Goal: Task Accomplishment & Management: Manage account settings

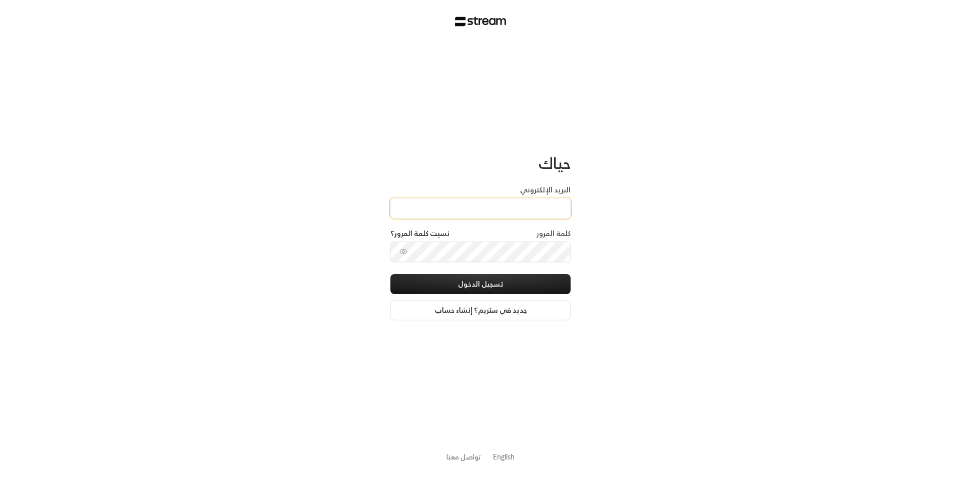
click at [469, 204] on input "البريد الإلكتروني" at bounding box center [481, 208] width 180 height 21
type input "[EMAIL_ADDRESS][DOMAIN_NAME]"
click at [481, 284] on button "تسجيل الدخول" at bounding box center [481, 284] width 180 height 20
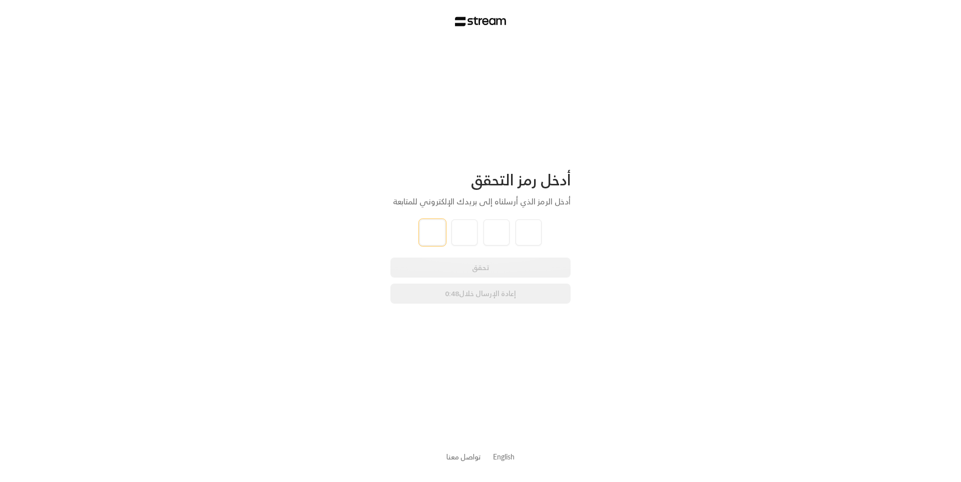
type input "2"
type input "5"
type input "1"
type input "3"
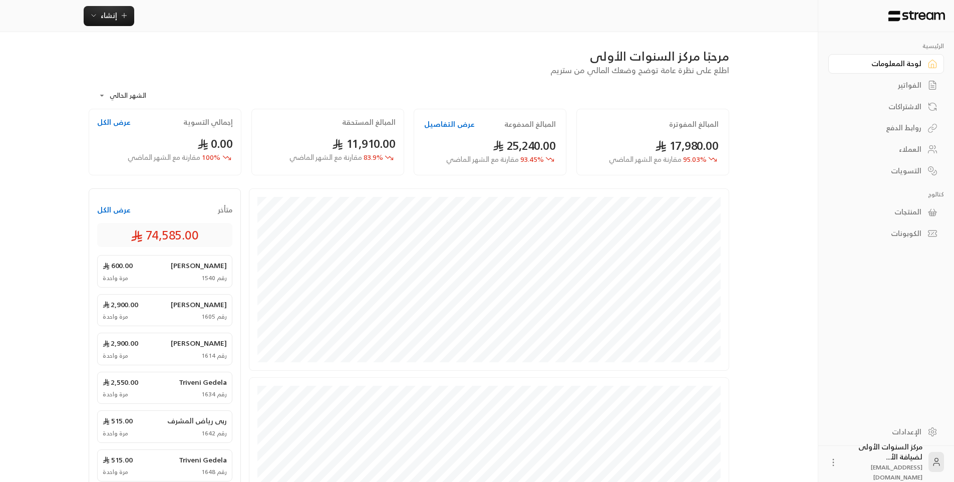
click at [454, 79] on div "**********" at bounding box center [409, 92] width 640 height 33
click at [890, 85] on div "الفواتير" at bounding box center [881, 85] width 81 height 10
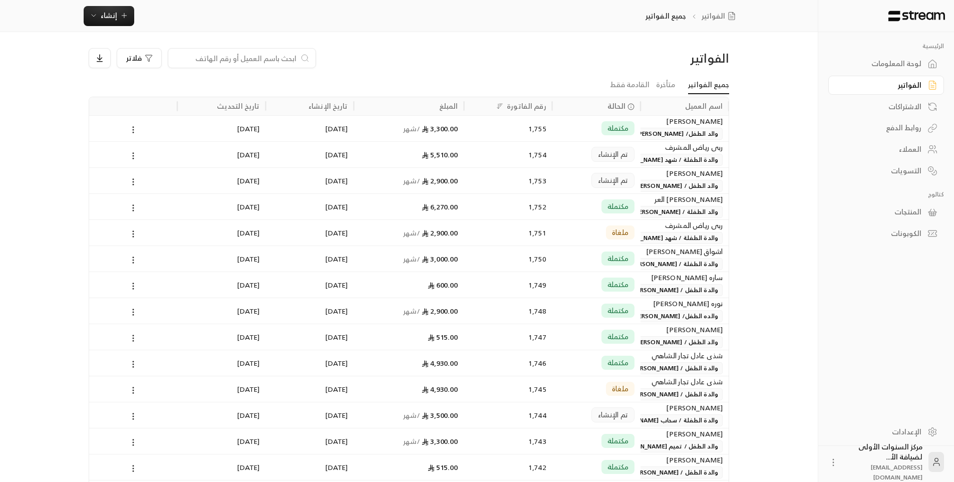
click at [581, 67] on div "الفواتير فلاتر" at bounding box center [409, 62] width 650 height 28
click at [884, 70] on link "لوحة المعلومات" at bounding box center [886, 64] width 116 height 20
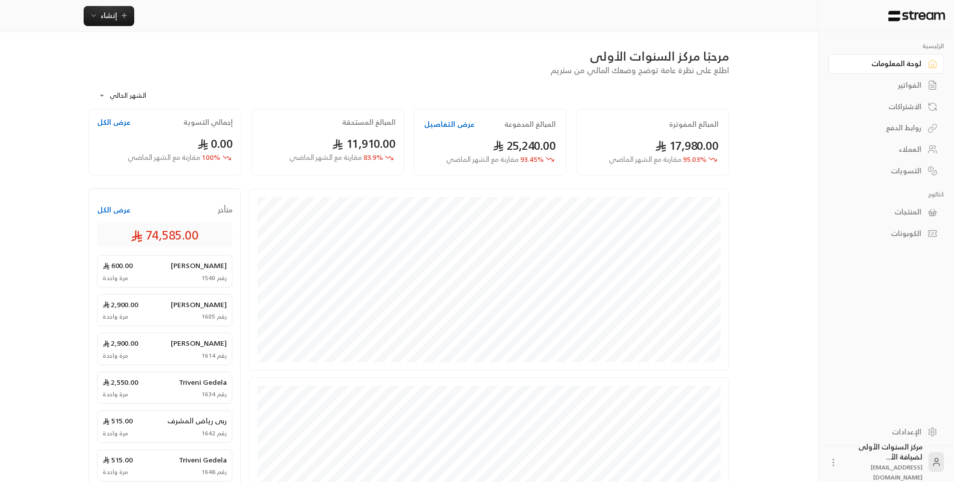
click at [884, 89] on div "الفواتير" at bounding box center [881, 85] width 81 height 10
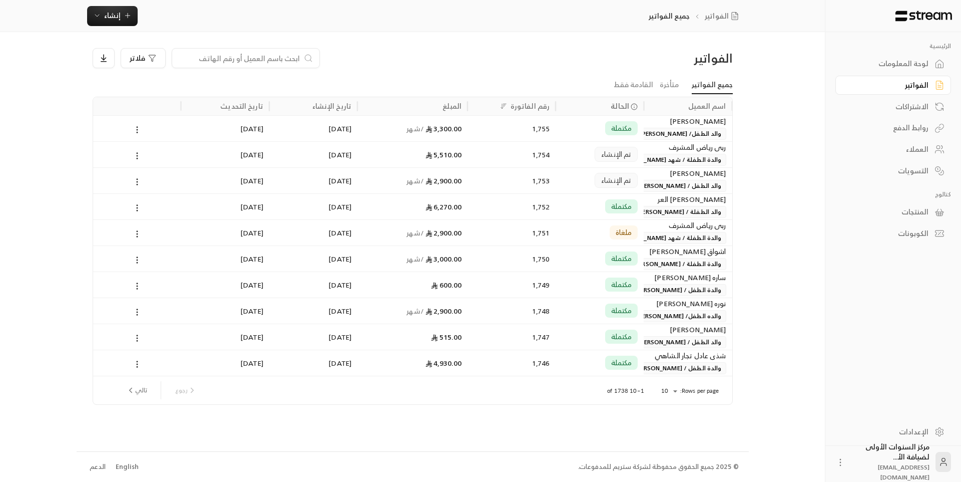
click at [900, 149] on div "العملاء" at bounding box center [888, 149] width 81 height 10
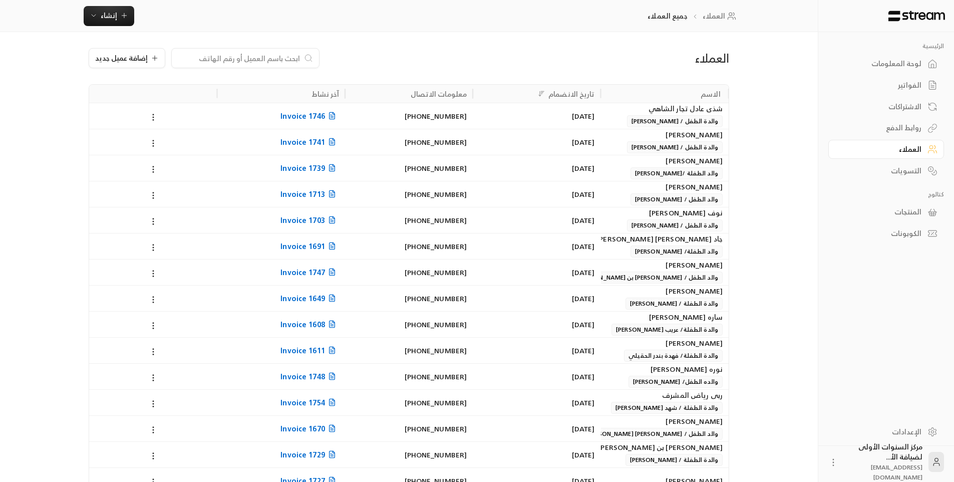
click at [915, 103] on div "الاشتراكات" at bounding box center [881, 107] width 81 height 10
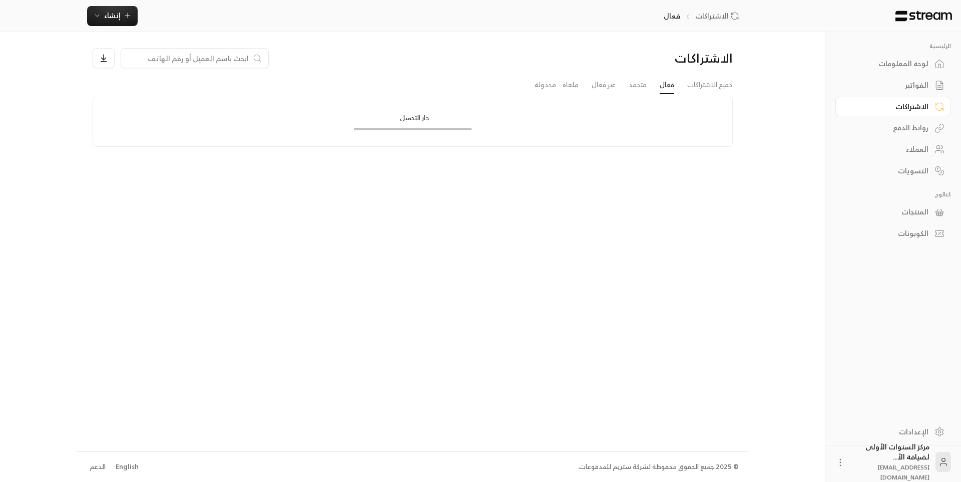
click at [910, 86] on div "الفواتير" at bounding box center [888, 85] width 81 height 10
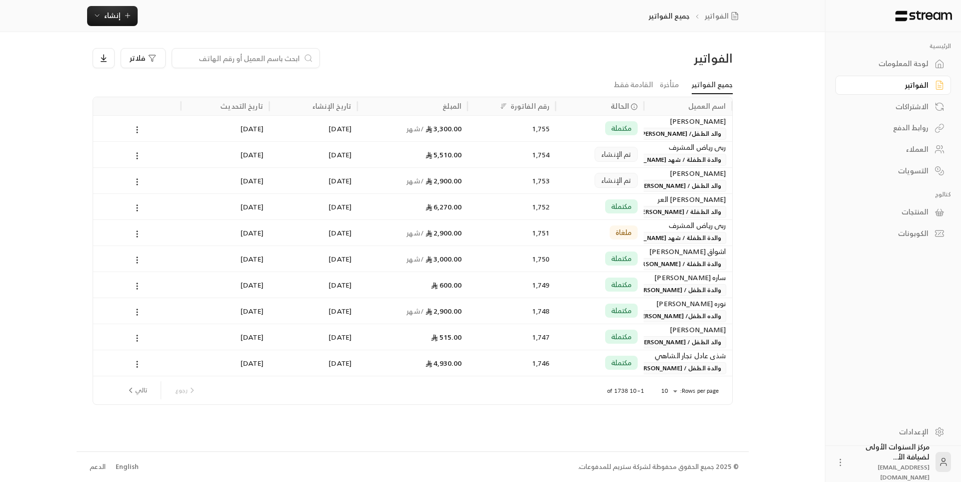
click at [903, 73] on link "لوحة المعلومات" at bounding box center [894, 64] width 116 height 20
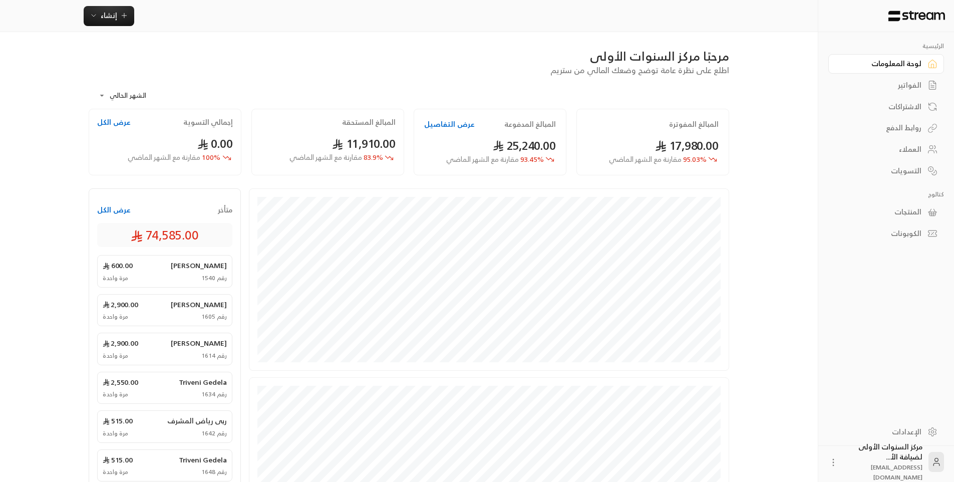
click at [902, 89] on div "الفواتير" at bounding box center [881, 85] width 81 height 10
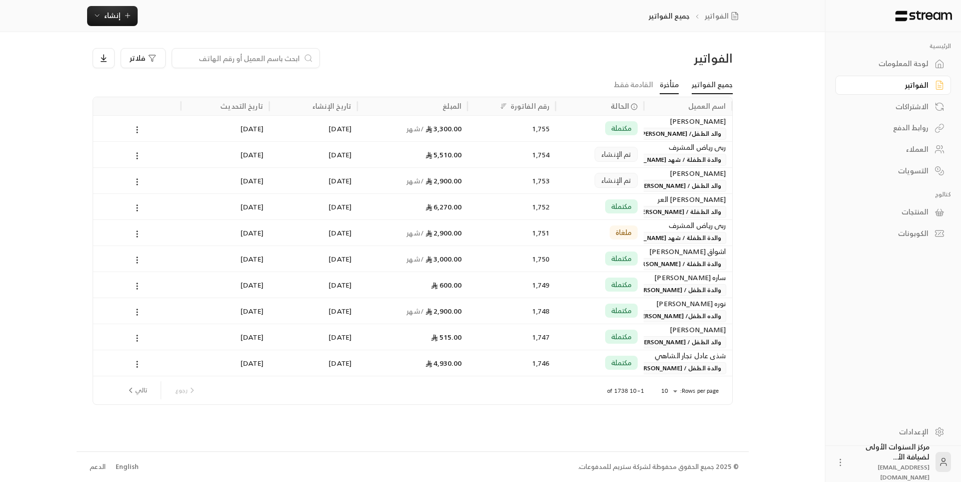
click at [677, 85] on link "متأخرة" at bounding box center [669, 85] width 19 height 18
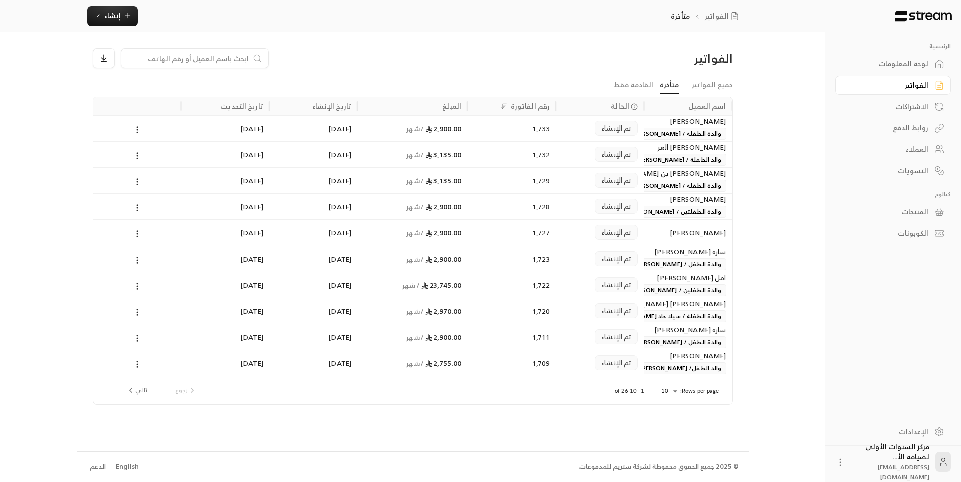
click at [915, 106] on div "الاشتراكات" at bounding box center [888, 107] width 81 height 10
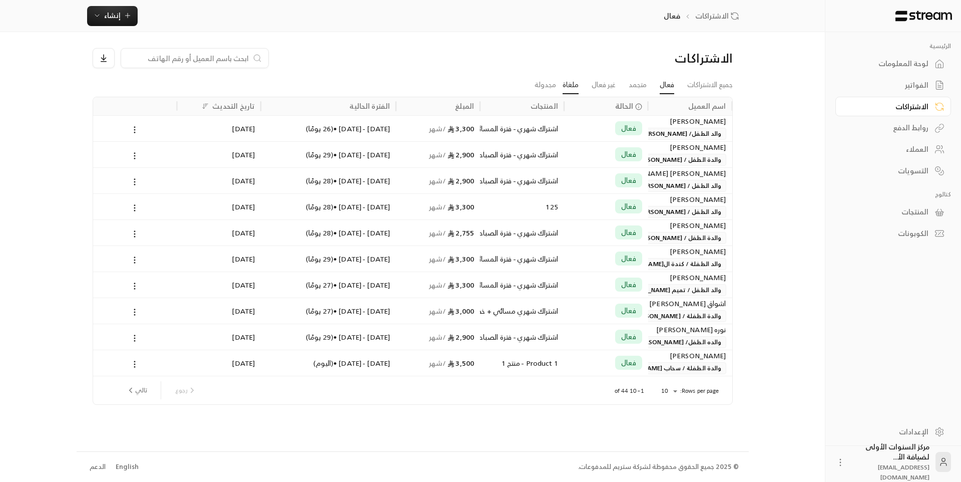
click at [568, 82] on link "ملغاة" at bounding box center [571, 85] width 16 height 18
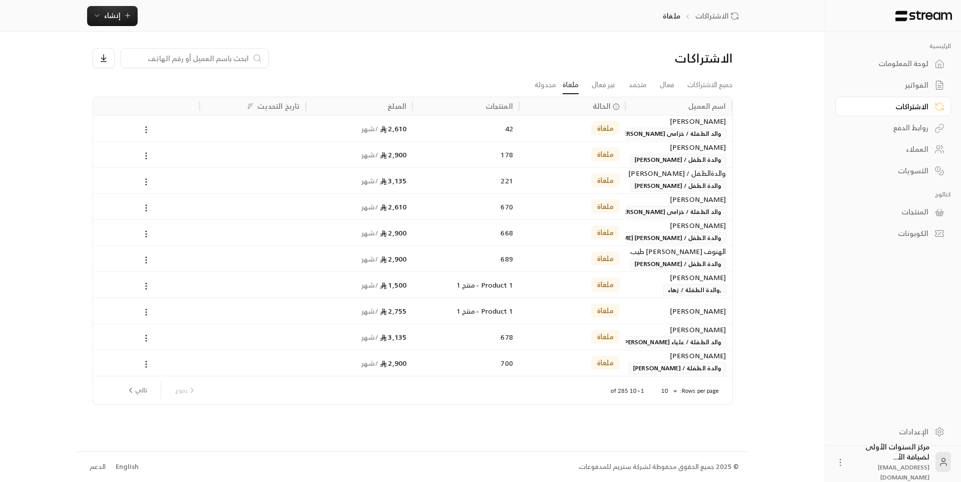
click at [667, 392] on body "الرئيسية لوحة المعلومات الفواتير الاشتراكات روابط الدفع العملاء التسويات كتالوج…" at bounding box center [480, 241] width 961 height 482
click at [672, 447] on li "50" at bounding box center [669, 441] width 28 height 16
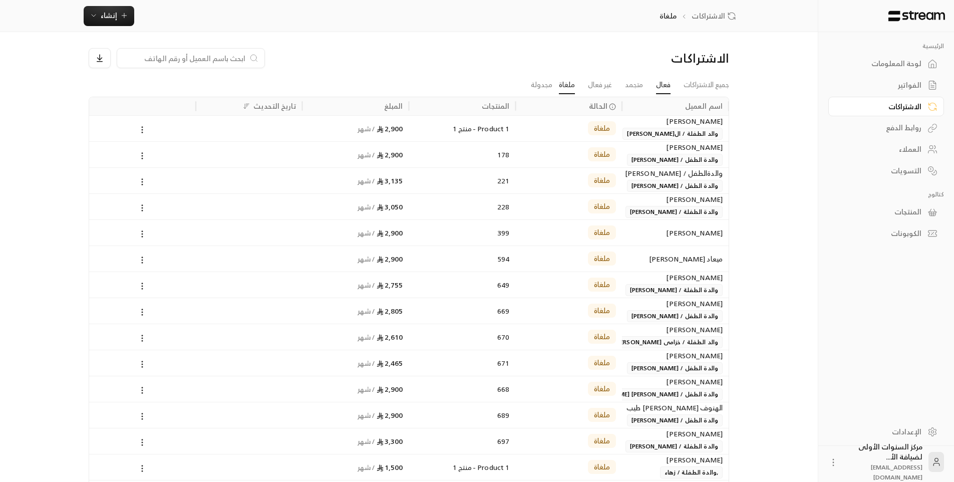
click at [656, 87] on link "فعال" at bounding box center [663, 85] width 15 height 18
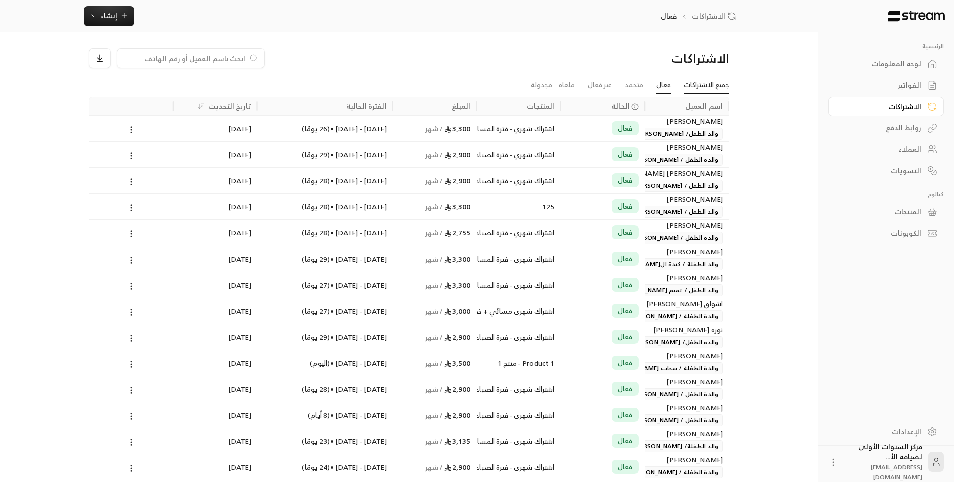
click at [711, 90] on link "جميع الاشتراكات" at bounding box center [706, 85] width 46 height 18
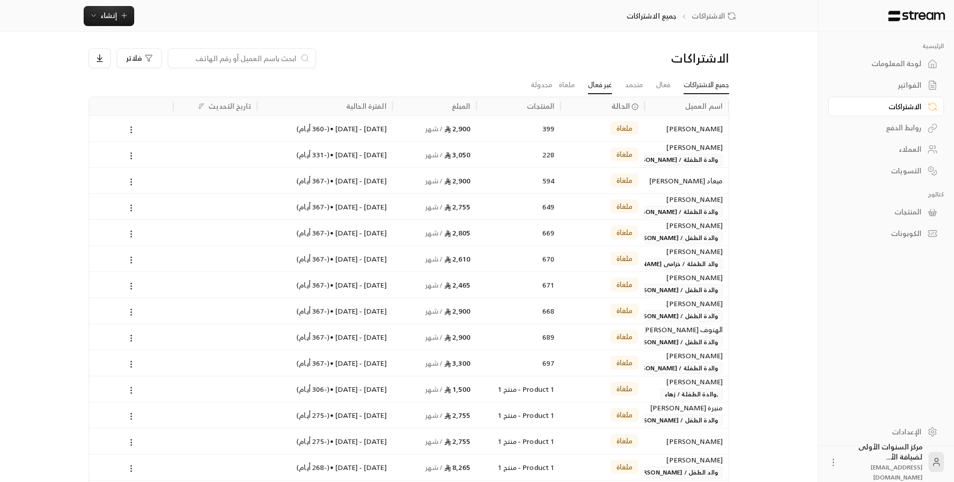
click at [593, 85] on link "غير فعال" at bounding box center [600, 85] width 24 height 18
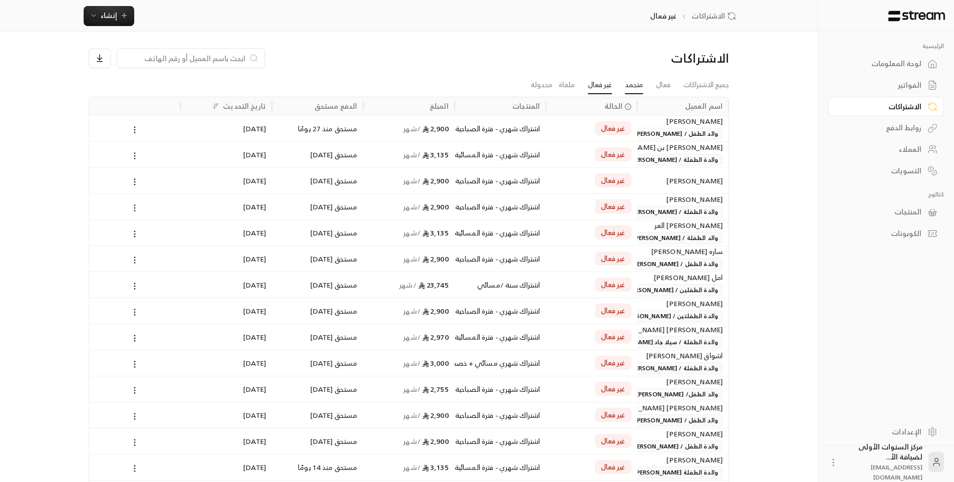
click at [625, 89] on link "متجمد" at bounding box center [634, 85] width 18 height 18
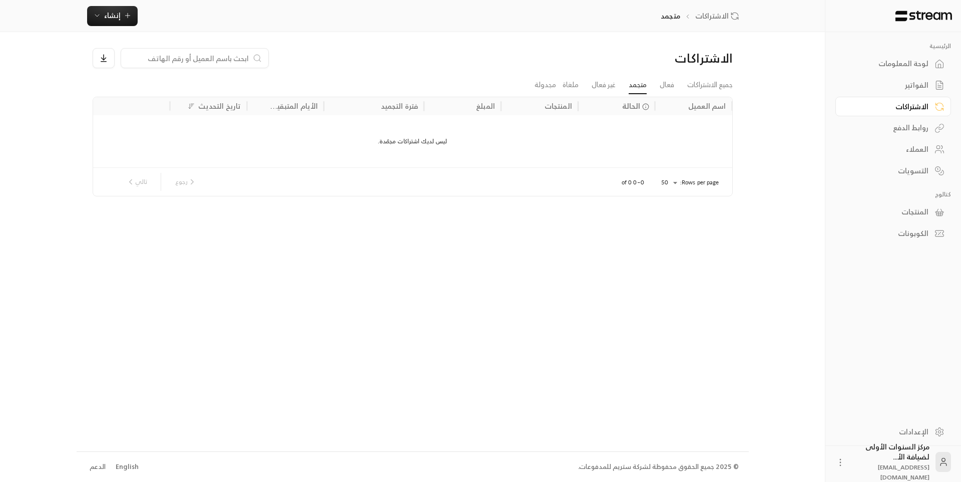
click at [674, 85] on li "فعال" at bounding box center [667, 85] width 28 height 18
click at [670, 86] on link "فعال" at bounding box center [667, 85] width 15 height 18
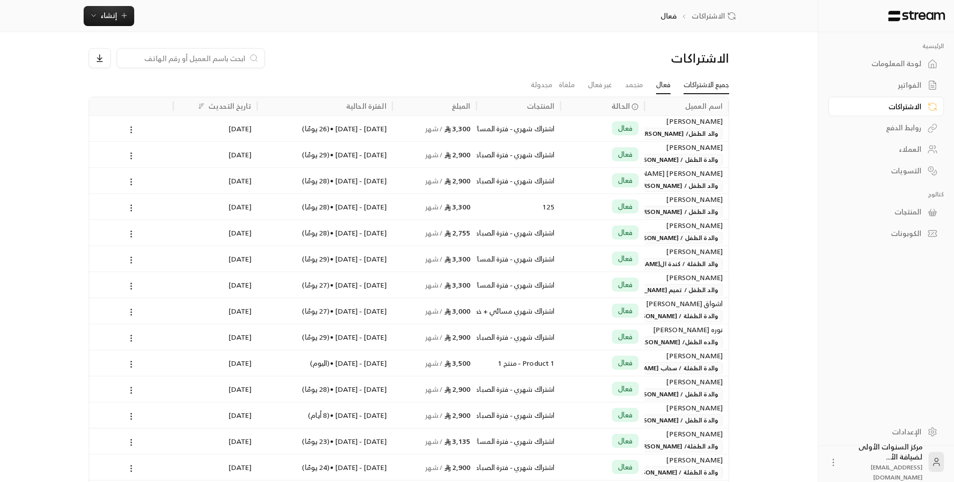
click at [699, 90] on link "جميع الاشتراكات" at bounding box center [706, 85] width 46 height 18
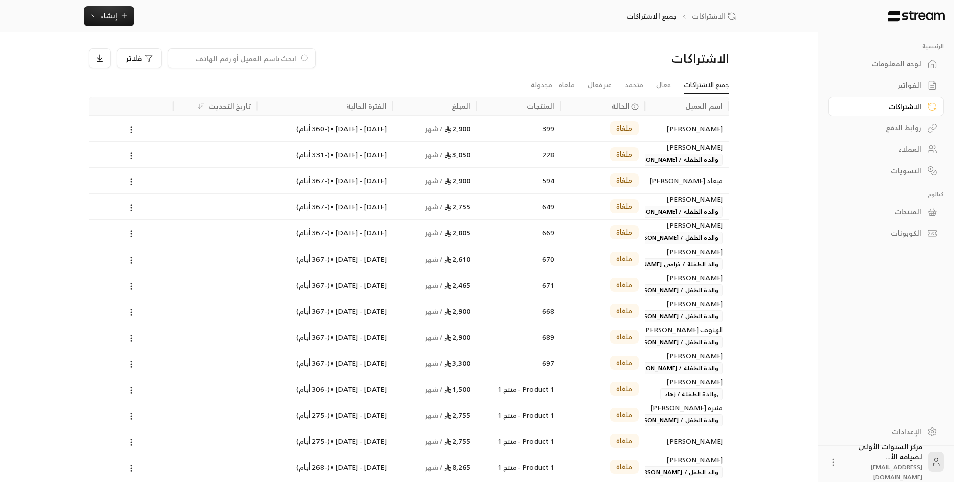
click at [923, 78] on link "الفواتير" at bounding box center [886, 86] width 116 height 20
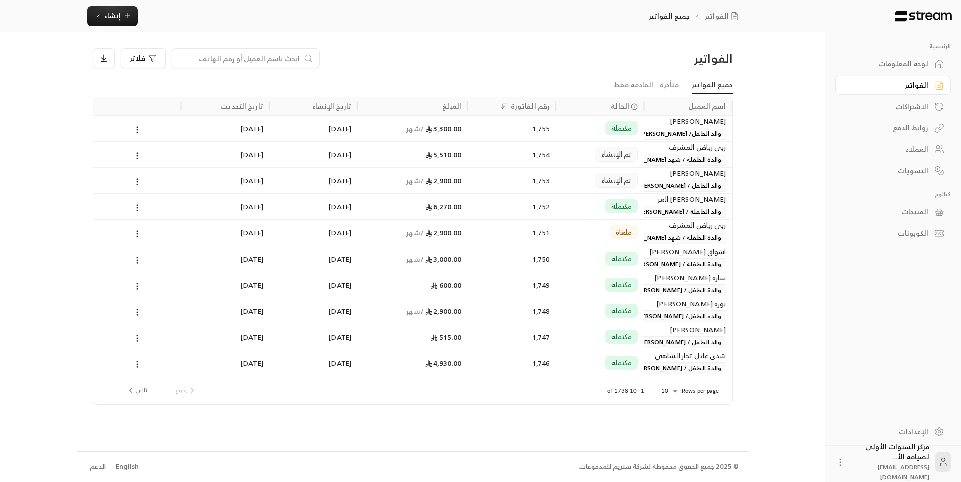
click at [653, 59] on div "الفواتير" at bounding box center [656, 58] width 153 height 16
click at [664, 158] on span "والدة الطفلة / شهد [PERSON_NAME]" at bounding box center [671, 160] width 112 height 12
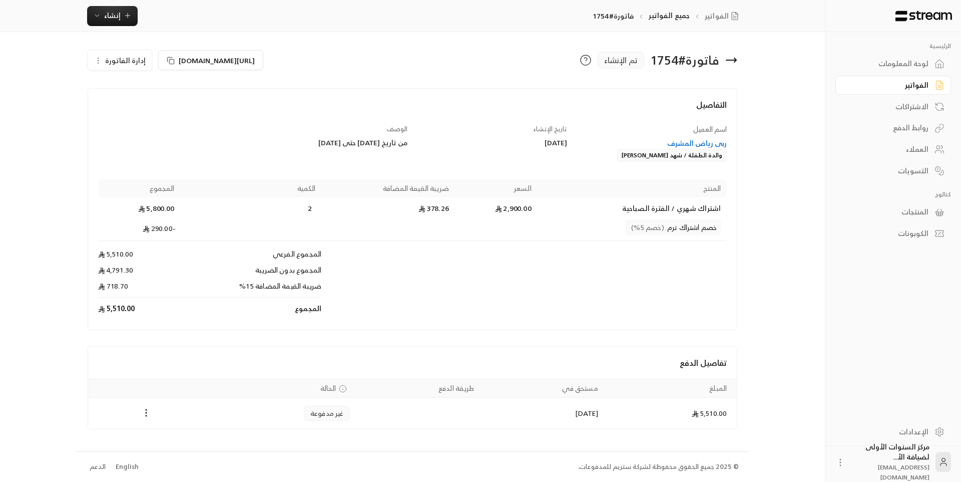
click at [695, 144] on div "ربى رياض المشرف" at bounding box center [652, 143] width 150 height 10
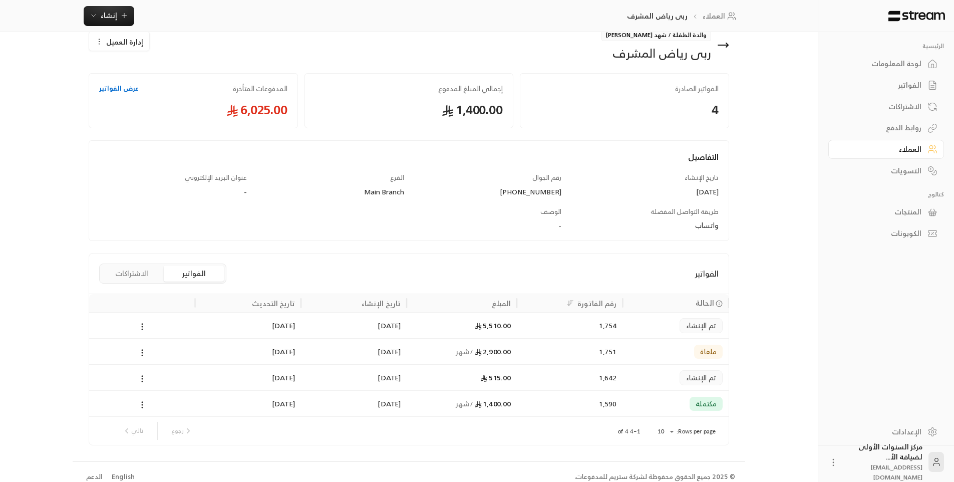
scroll to position [29, 0]
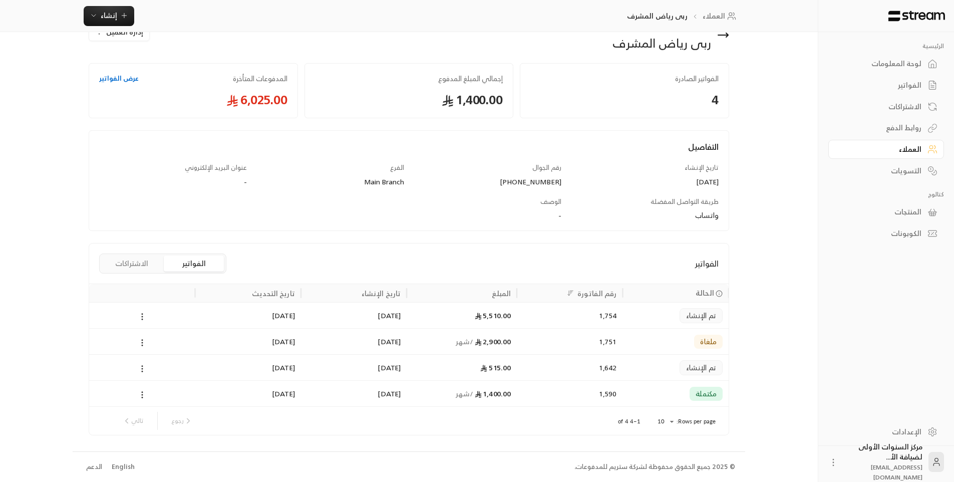
click at [656, 316] on div "تم الإنشاء" at bounding box center [676, 315] width 94 height 26
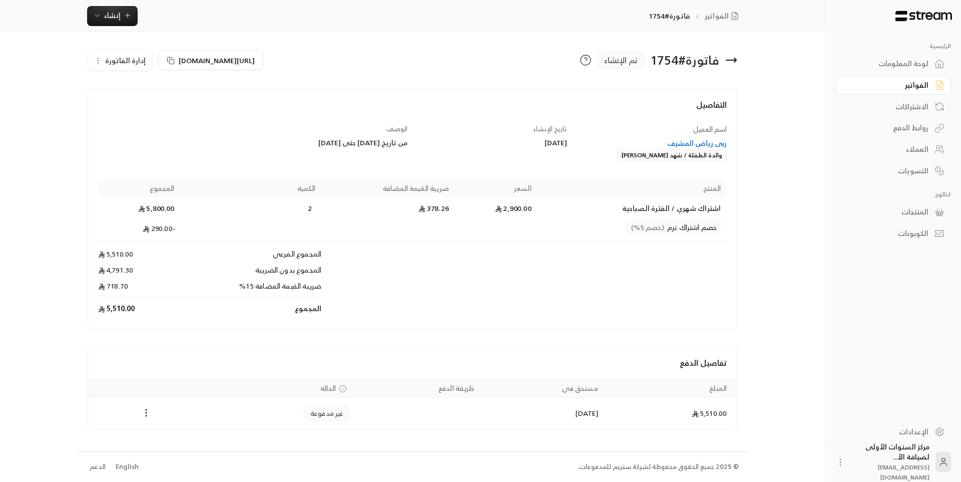
click at [516, 166] on div "اسم العميل ربى رياض المشرف والدة الطفلة / شهد [PERSON_NAME] تاريخ الإنشاء [DATE…" at bounding box center [412, 222] width 639 height 196
click at [737, 55] on icon at bounding box center [731, 60] width 12 height 12
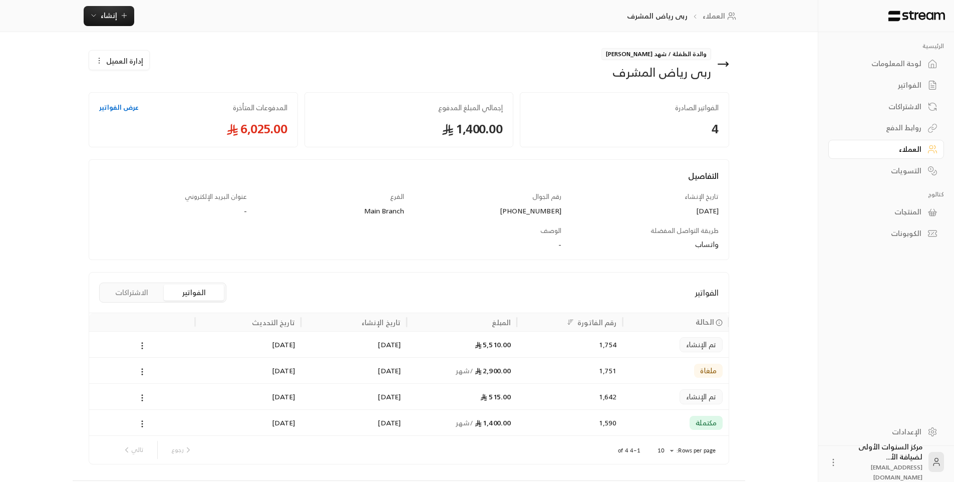
click at [720, 64] on icon at bounding box center [723, 64] width 10 height 0
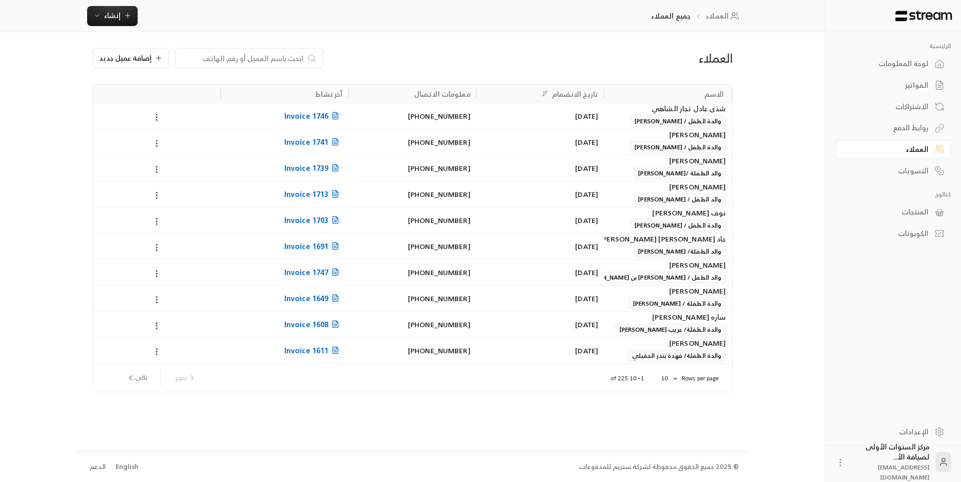
click at [651, 301] on span "والدة الطفلة / [PERSON_NAME]" at bounding box center [677, 303] width 97 height 12
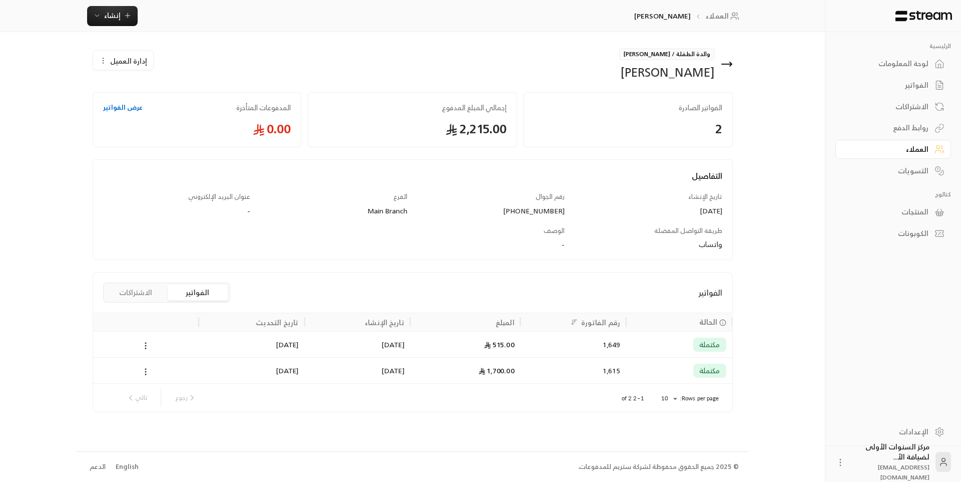
click at [728, 62] on icon at bounding box center [727, 64] width 12 height 12
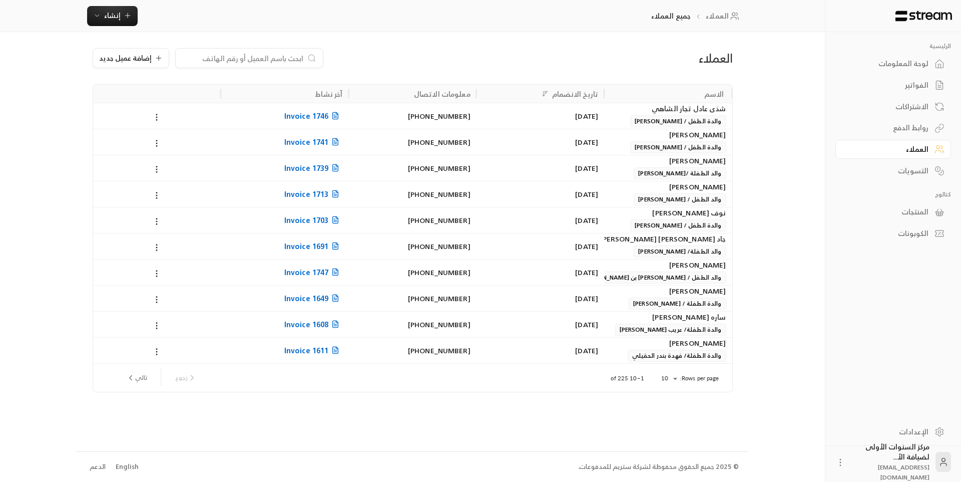
click at [657, 147] on span "والدة الطفل / [PERSON_NAME]" at bounding box center [678, 147] width 96 height 12
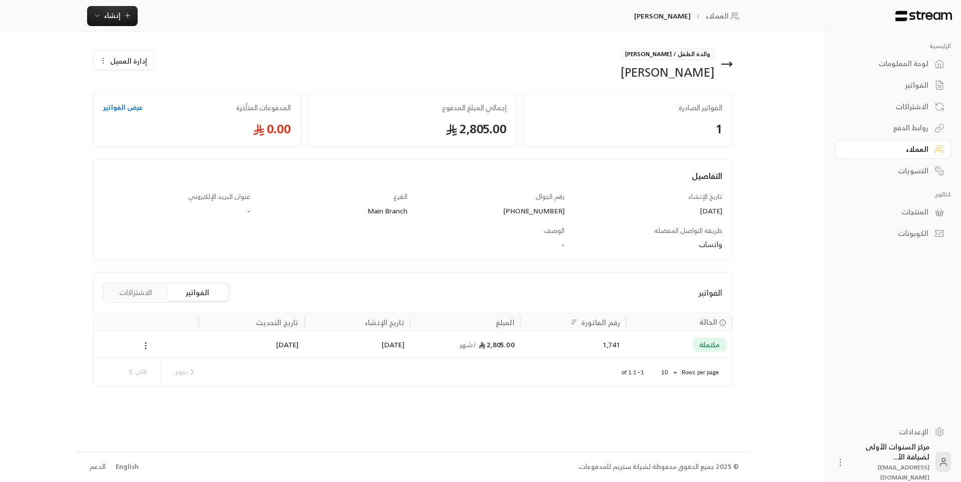
click at [726, 62] on icon at bounding box center [727, 64] width 12 height 12
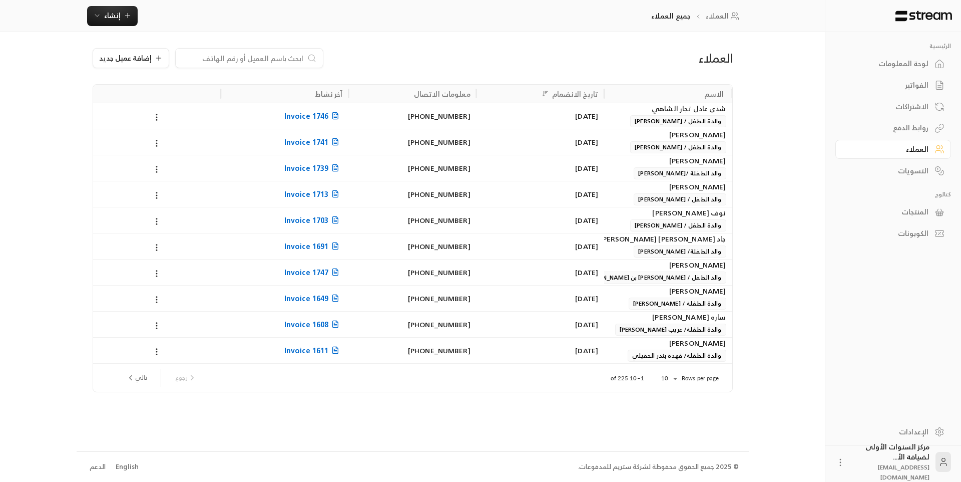
click at [914, 89] on div "الفواتير" at bounding box center [888, 85] width 81 height 10
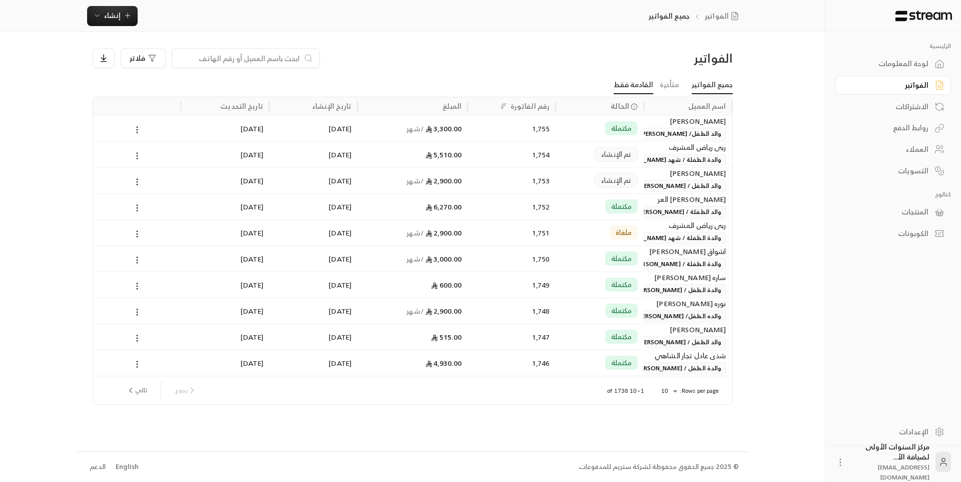
click at [652, 82] on link "القادمة فقط" at bounding box center [634, 85] width 40 height 18
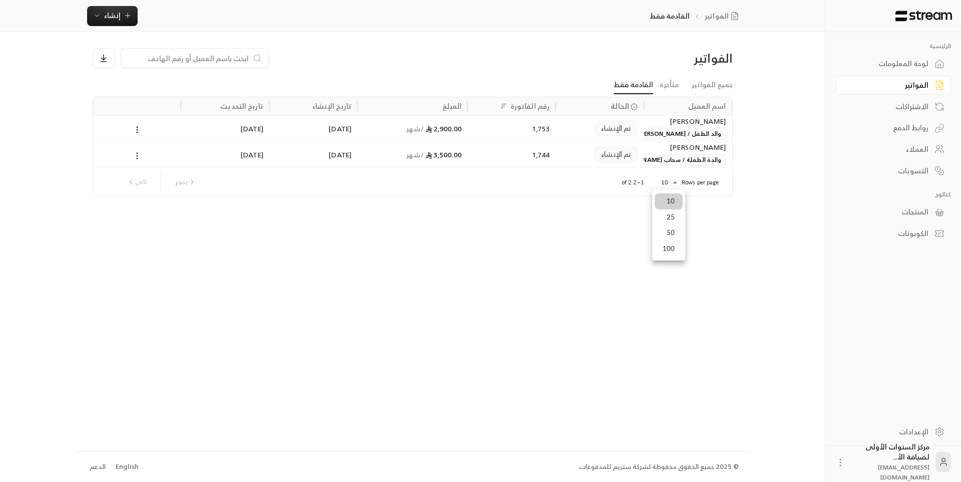
click at [665, 183] on body "الرئيسية لوحة المعلومات الفواتير الاشتراكات روابط الدفع العملاء التسويات كتالوج…" at bounding box center [480, 241] width 961 height 482
click at [675, 237] on li "50" at bounding box center [669, 233] width 28 height 16
click at [904, 64] on div "لوحة المعلومات" at bounding box center [888, 64] width 81 height 10
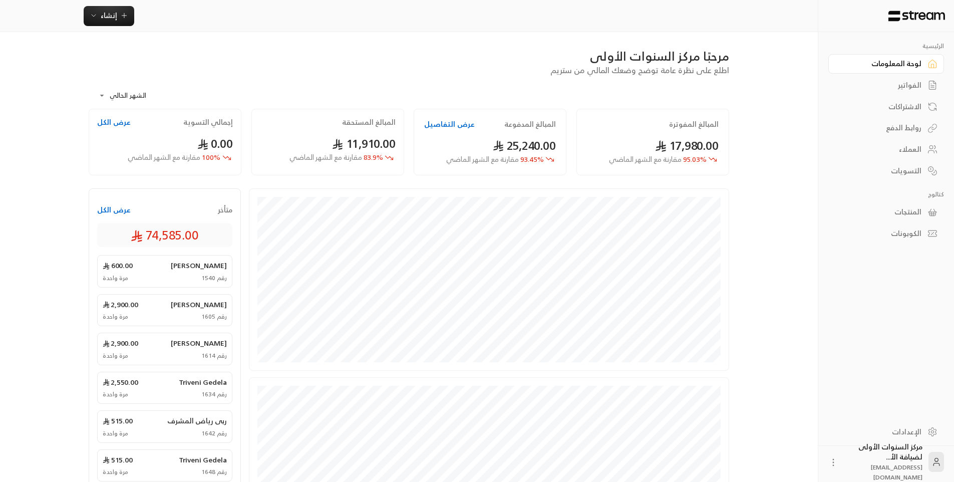
click at [192, 274] on div "رقم 1540 مرة واحدة" at bounding box center [165, 278] width 124 height 8
click at [912, 84] on div "الفواتير" at bounding box center [881, 85] width 81 height 10
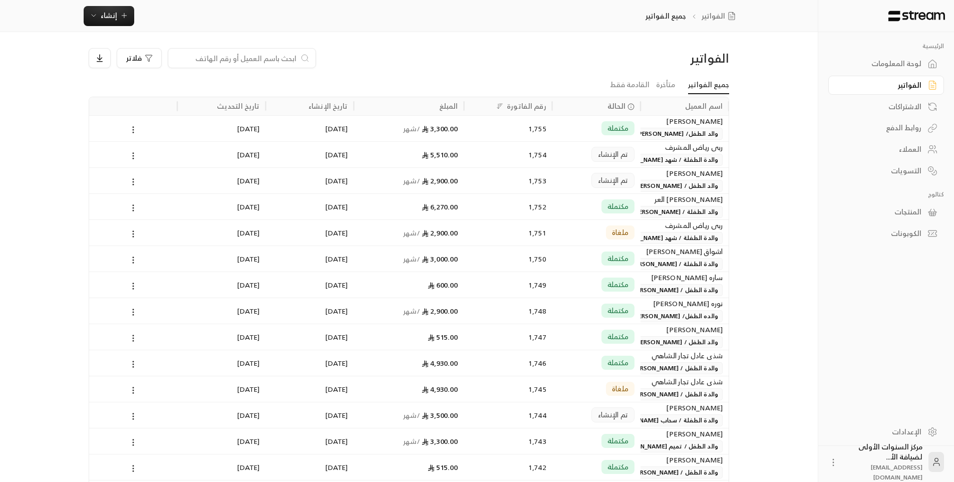
click at [670, 71] on div "الفواتير فلاتر" at bounding box center [409, 62] width 650 height 28
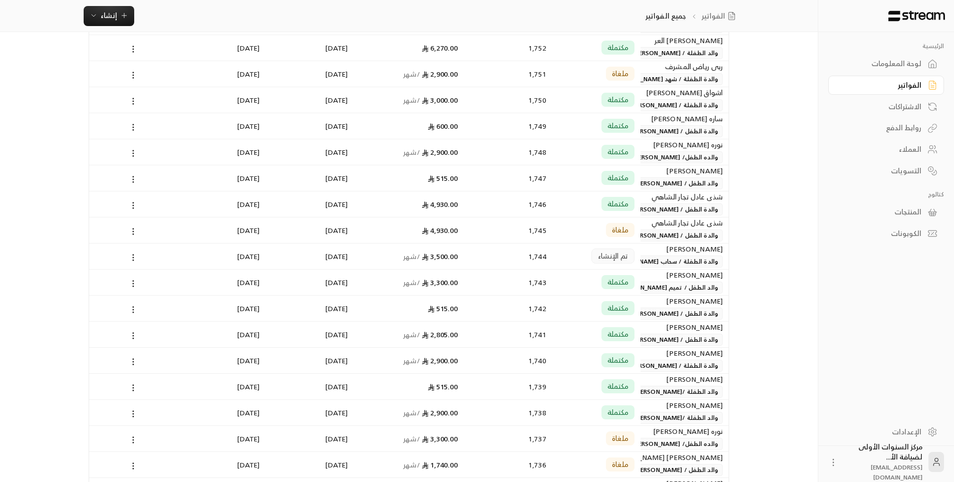
scroll to position [250, 0]
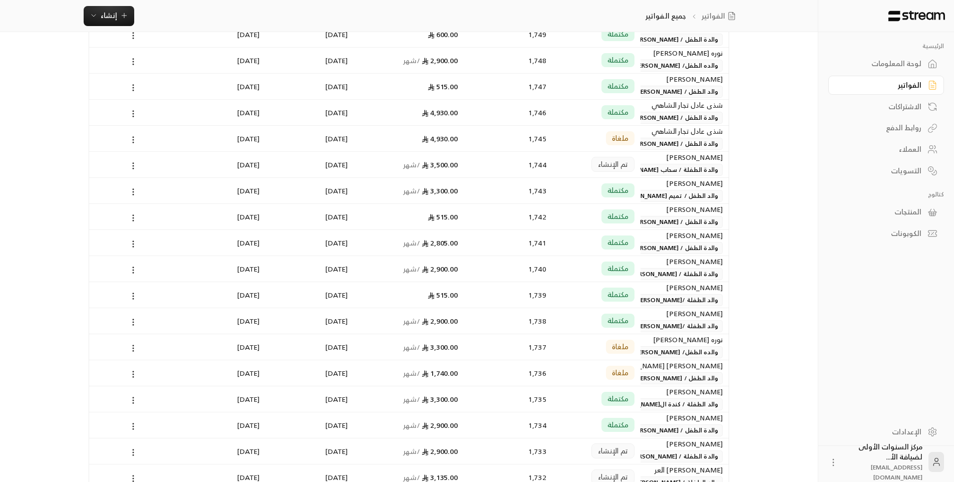
click at [667, 167] on span "والدة الطفلة / سحاب [PERSON_NAME]" at bounding box center [665, 170] width 116 height 12
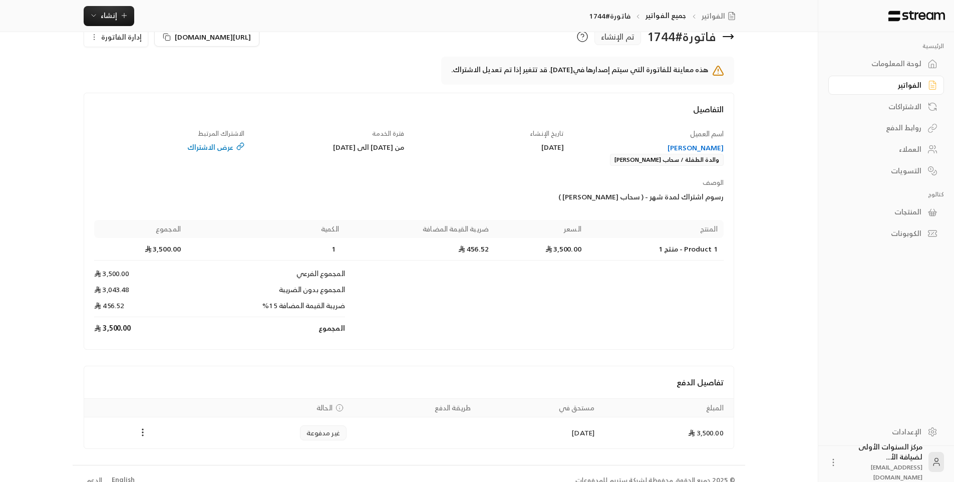
scroll to position [37, 0]
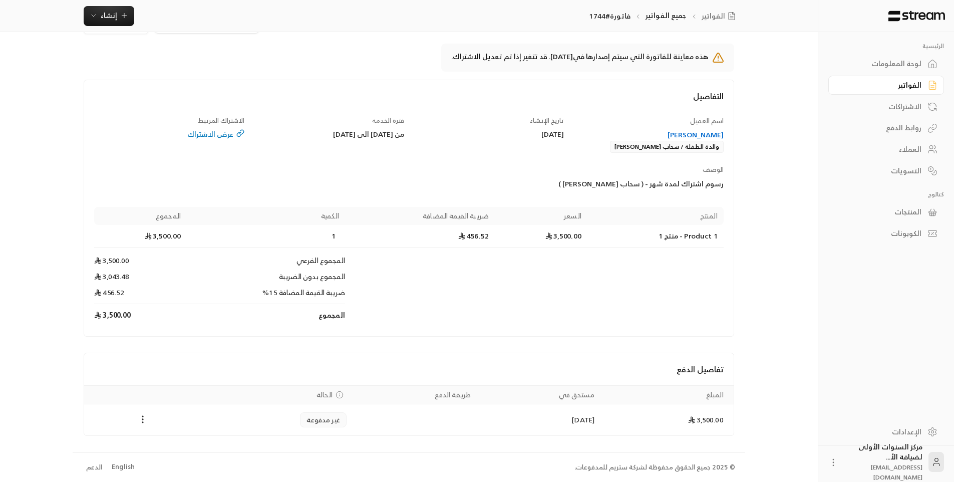
click at [684, 131] on div "[PERSON_NAME]" at bounding box center [648, 135] width 150 height 10
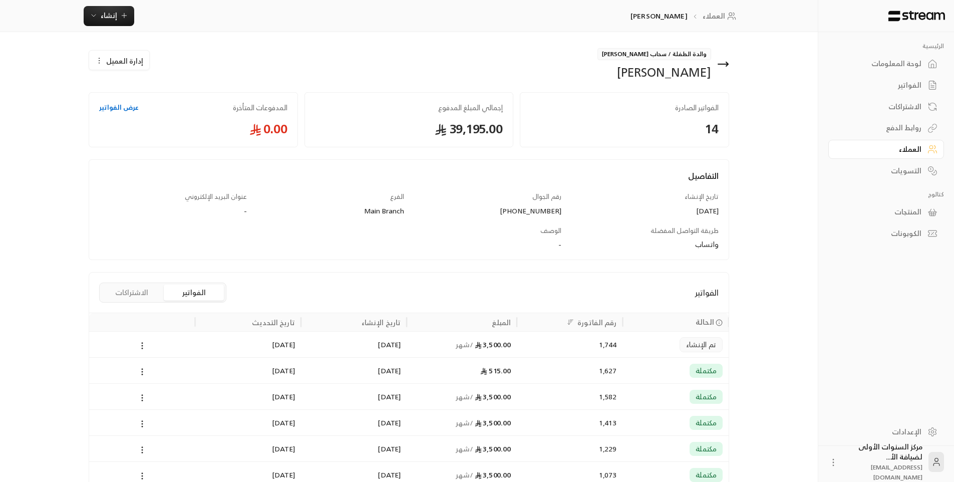
click at [906, 83] on div "الفواتير" at bounding box center [881, 85] width 81 height 10
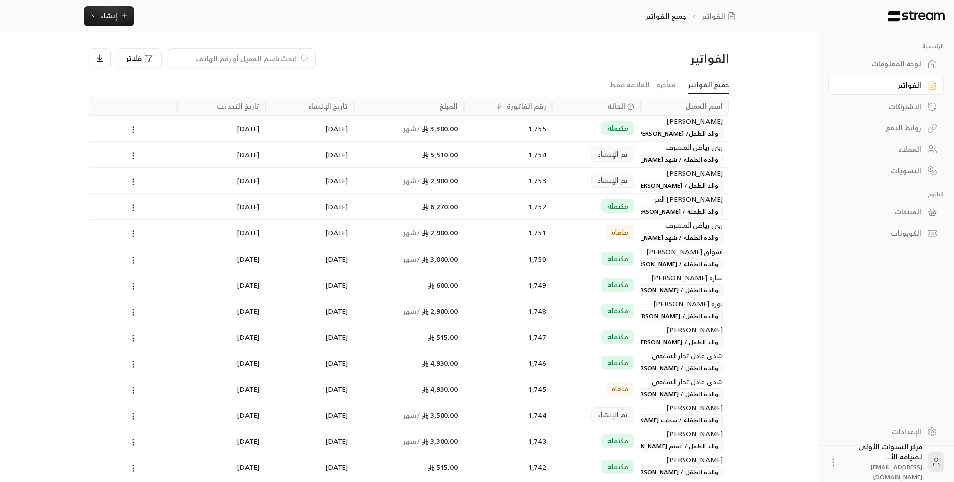
click at [274, 59] on input at bounding box center [235, 58] width 122 height 11
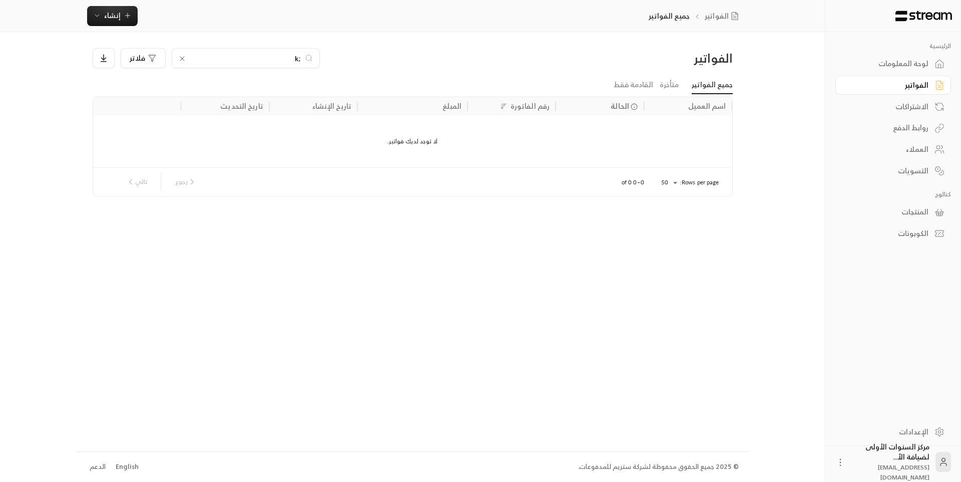
type input ";"
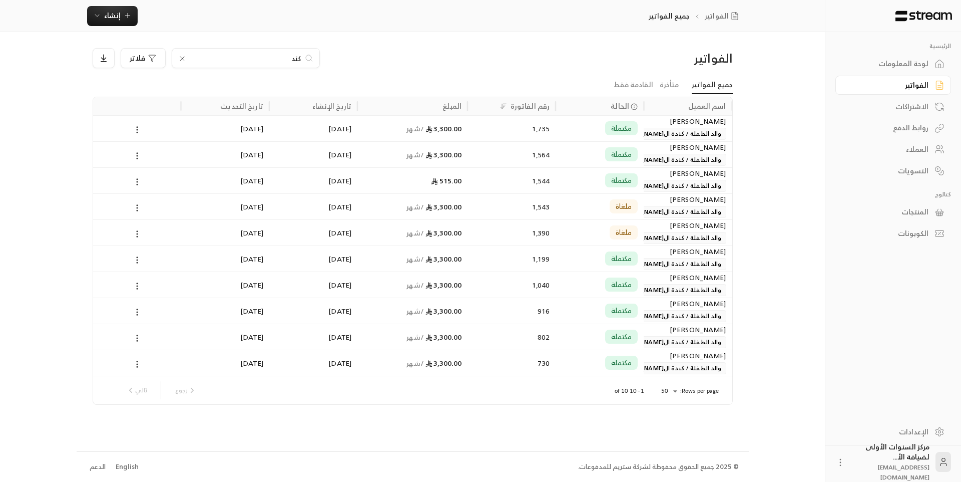
type input "كند"
click at [652, 134] on div "[PERSON_NAME] والد الطفلة / كندة ال[PERSON_NAME]" at bounding box center [688, 128] width 76 height 24
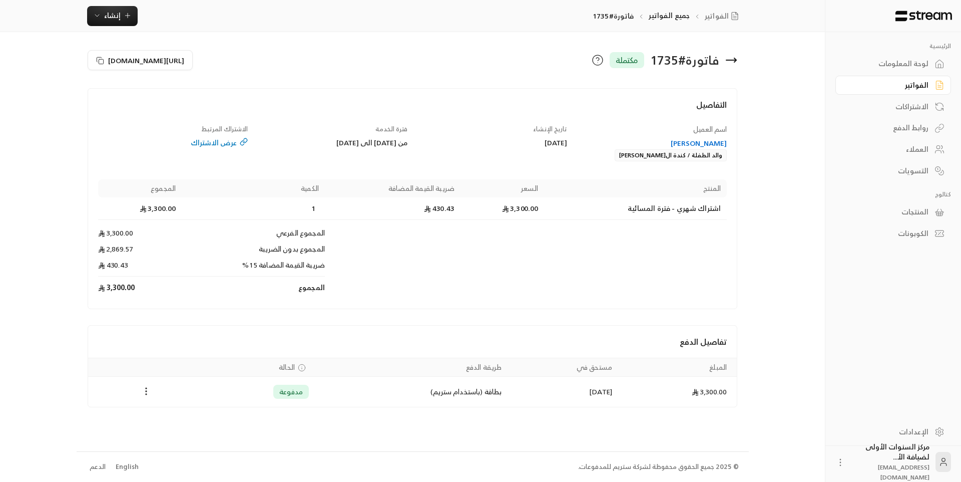
click at [394, 148] on div "من [DATE] الى [DATE]" at bounding box center [333, 143] width 150 height 10
click at [349, 139] on div "من [DATE] الى [DATE]" at bounding box center [333, 143] width 150 height 10
click at [357, 142] on div "من [DATE] الى [DATE]" at bounding box center [333, 143] width 150 height 10
click at [709, 142] on div "[PERSON_NAME]" at bounding box center [652, 143] width 150 height 10
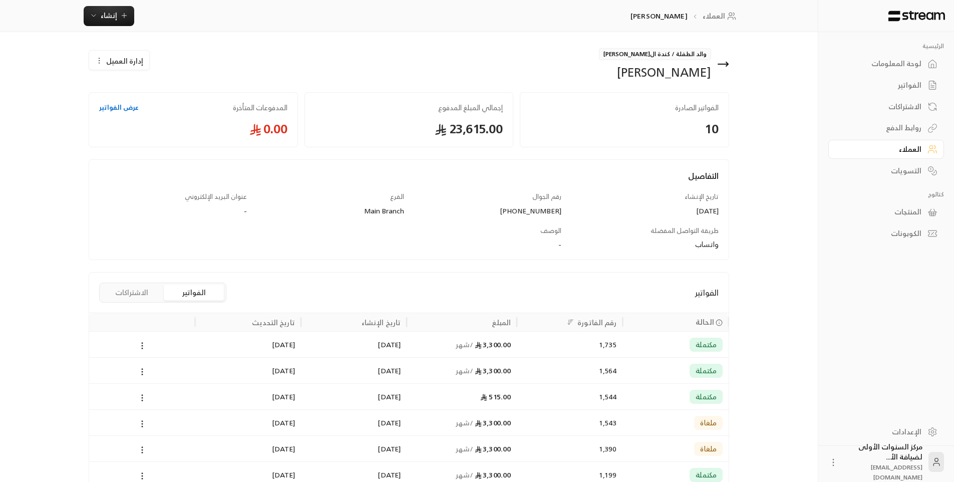
click at [658, 340] on div "مكتملة" at bounding box center [676, 344] width 94 height 26
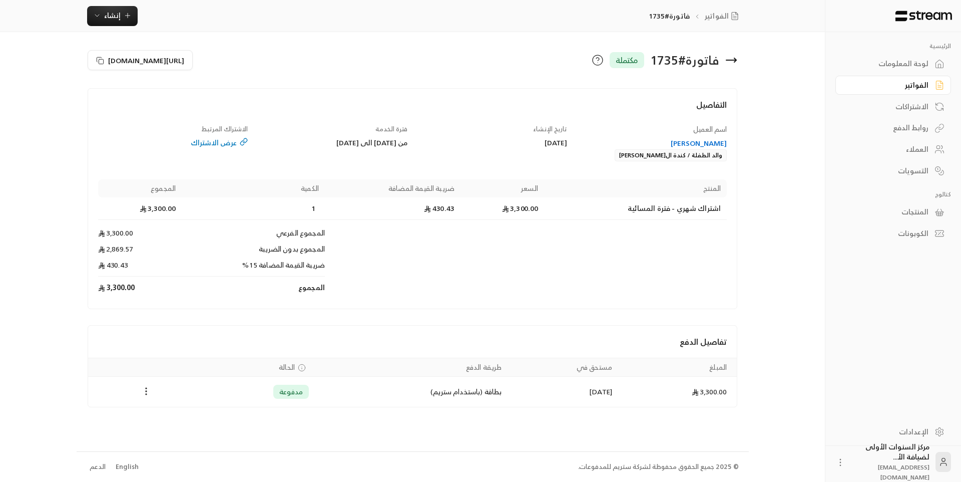
click at [453, 152] on div "تاريخ الإنشاء [DATE]" at bounding box center [493, 143] width 160 height 38
click at [712, 144] on div "[PERSON_NAME]" at bounding box center [652, 143] width 150 height 10
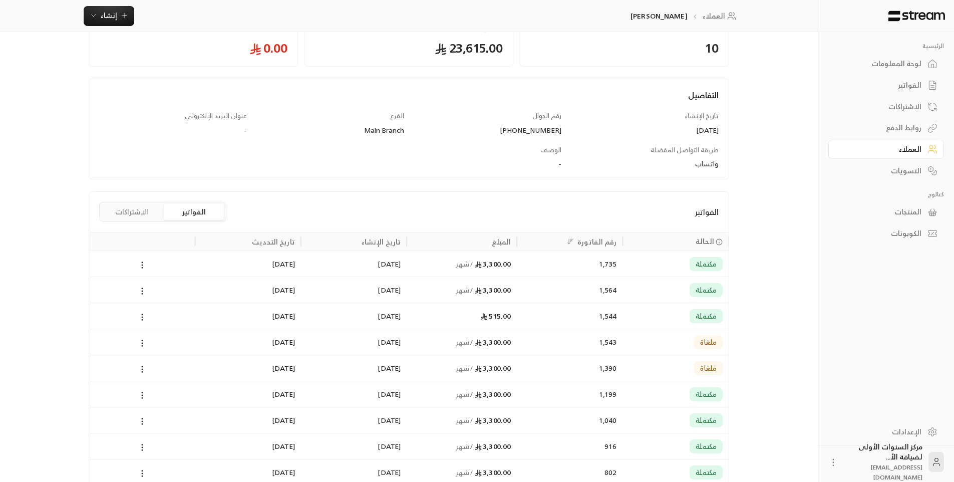
scroll to position [150, 0]
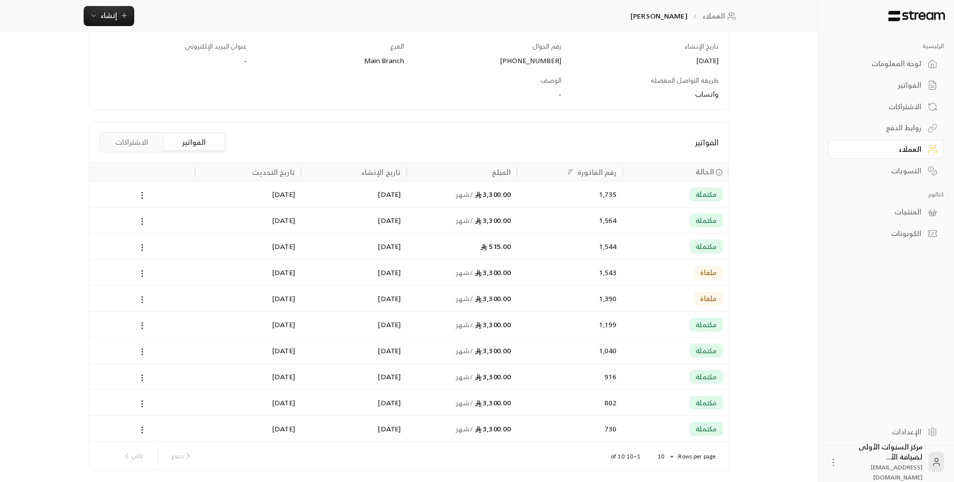
click at [566, 220] on div "1,564" at bounding box center [570, 220] width 94 height 26
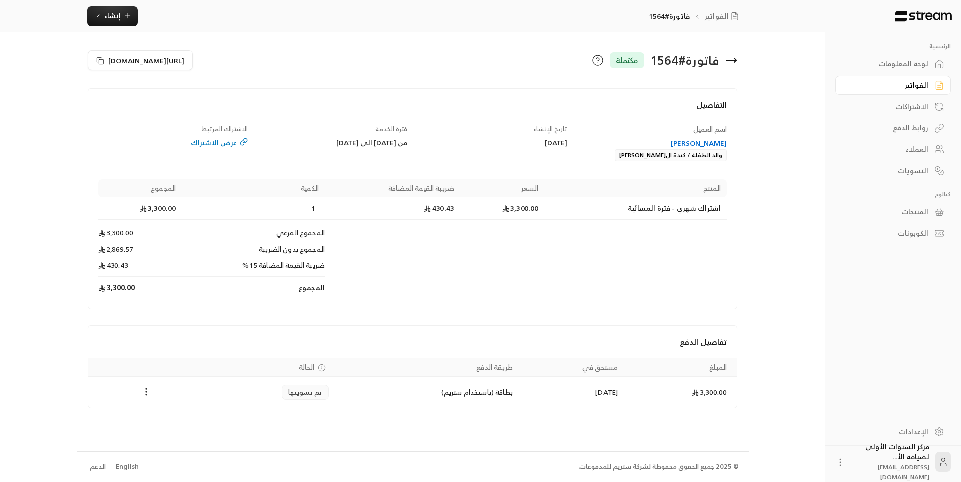
click at [735, 60] on icon at bounding box center [731, 60] width 10 height 0
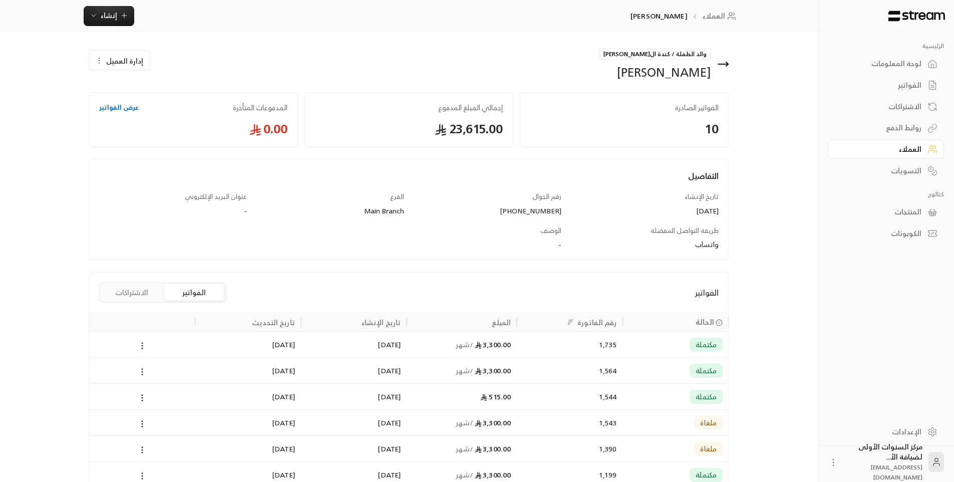
click at [474, 354] on div "3,300.00 / شهر" at bounding box center [462, 344] width 98 height 26
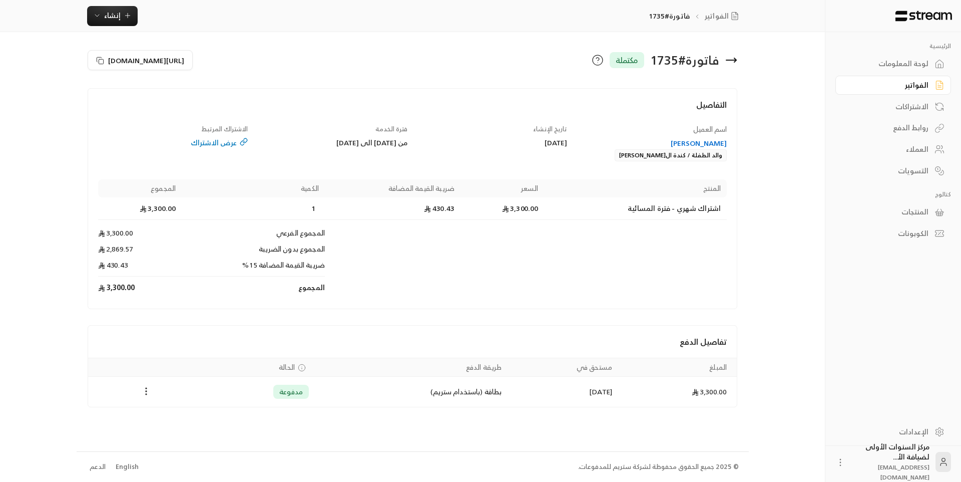
click at [732, 62] on icon at bounding box center [731, 60] width 12 height 12
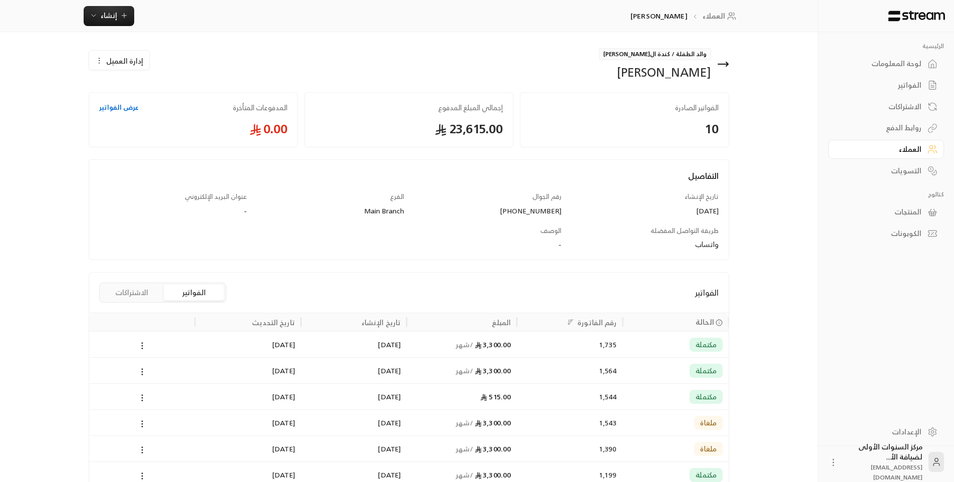
click at [917, 85] on div "الفواتير" at bounding box center [881, 85] width 81 height 10
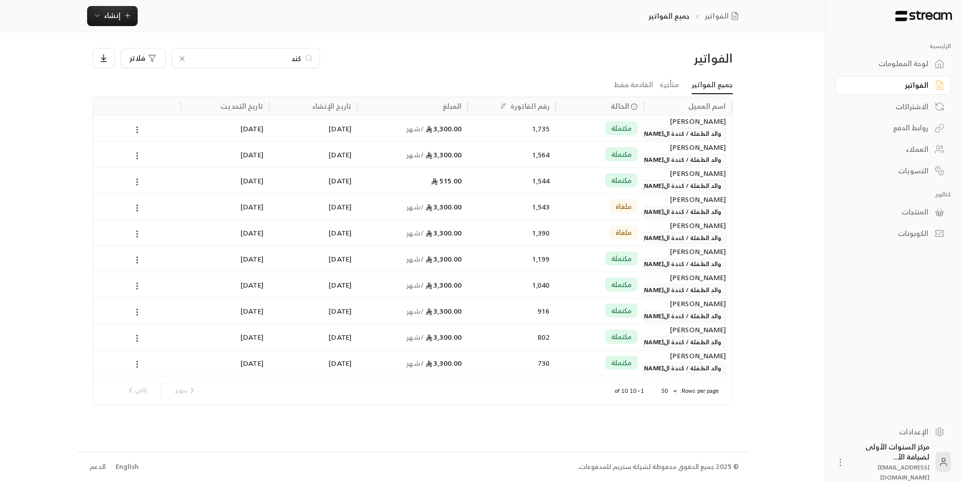
click at [895, 61] on div "لوحة المعلومات" at bounding box center [888, 64] width 81 height 10
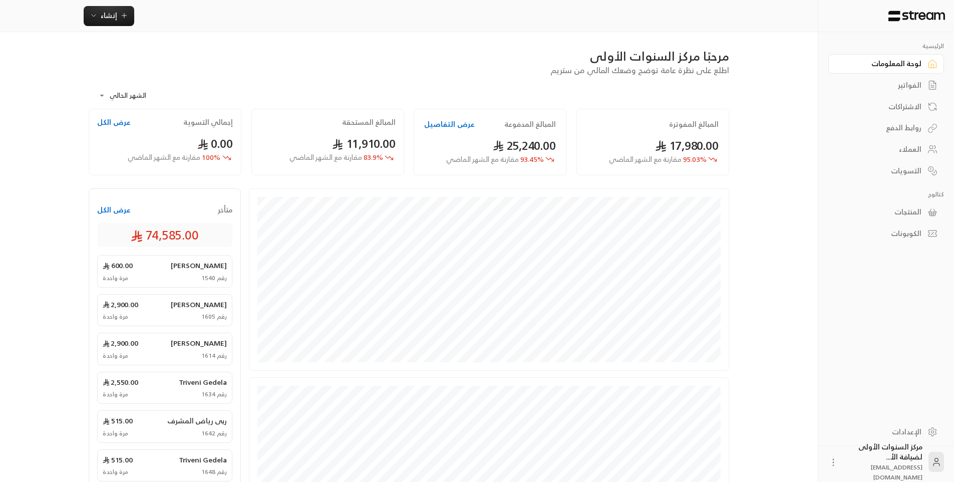
click at [434, 75] on div "مرحبًا مركز السنوات الأولى اطلع على نظرة عامة توضح وضعك المالي من ستريم" at bounding box center [409, 62] width 650 height 28
click at [921, 87] on link "الفواتير" at bounding box center [886, 86] width 116 height 20
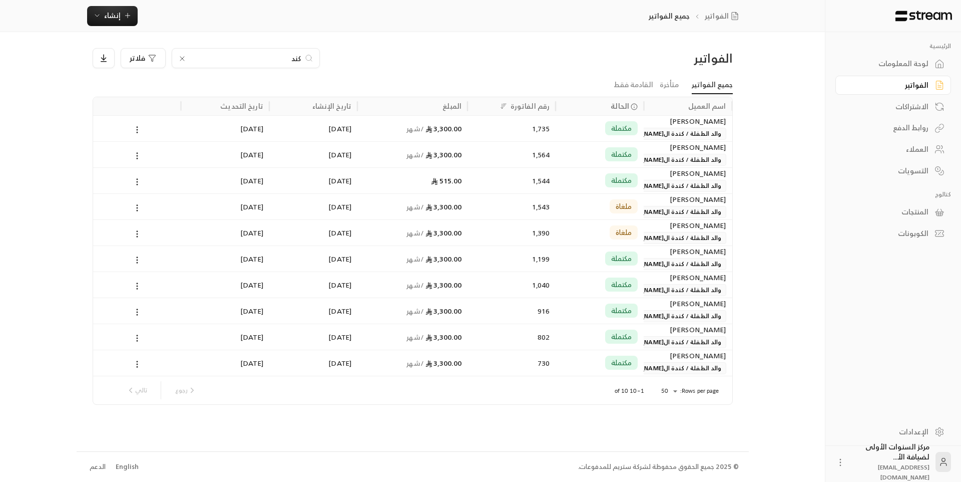
click at [919, 65] on div "لوحة المعلومات" at bounding box center [888, 64] width 81 height 10
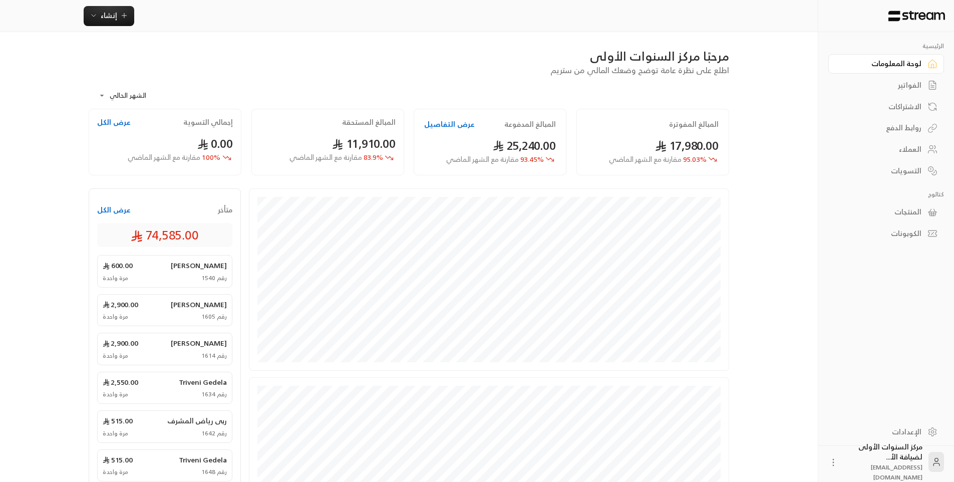
click at [937, 88] on icon at bounding box center [932, 85] width 10 height 10
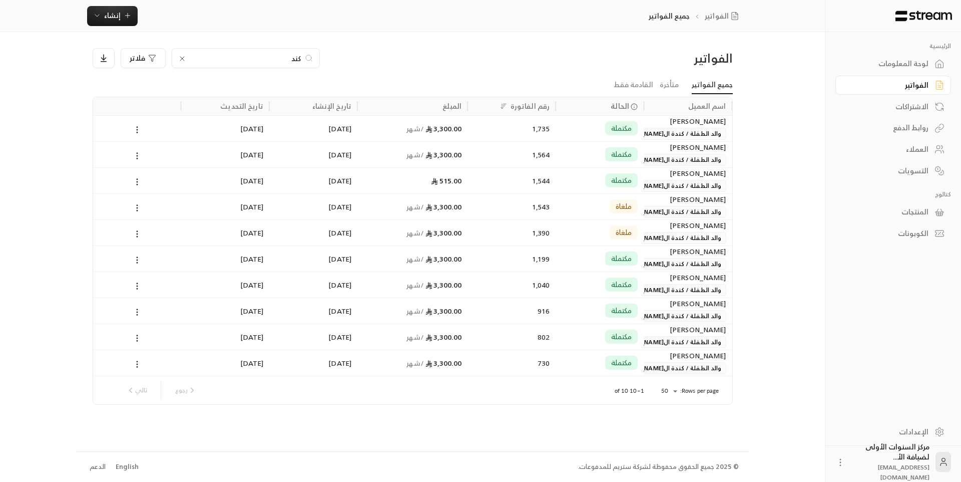
click at [927, 108] on div "الاشتراكات" at bounding box center [888, 107] width 81 height 10
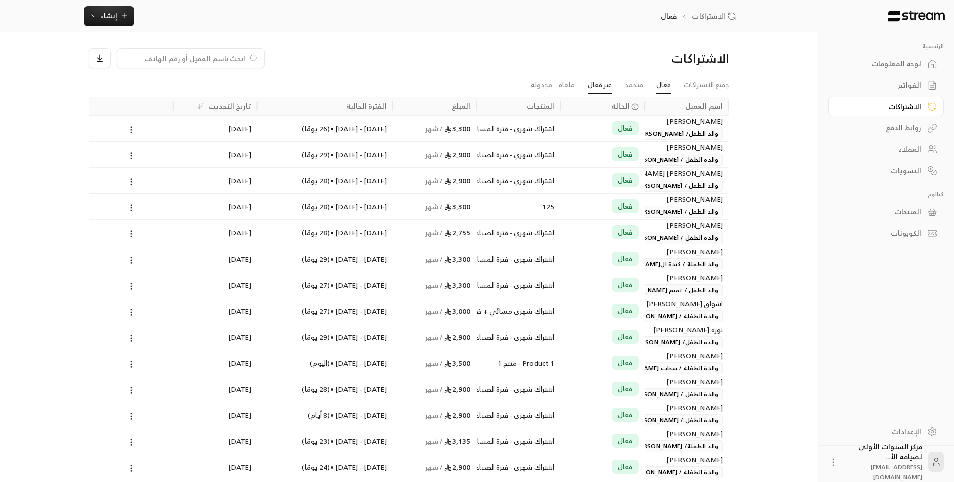
click at [594, 84] on link "غير فعال" at bounding box center [600, 85] width 24 height 18
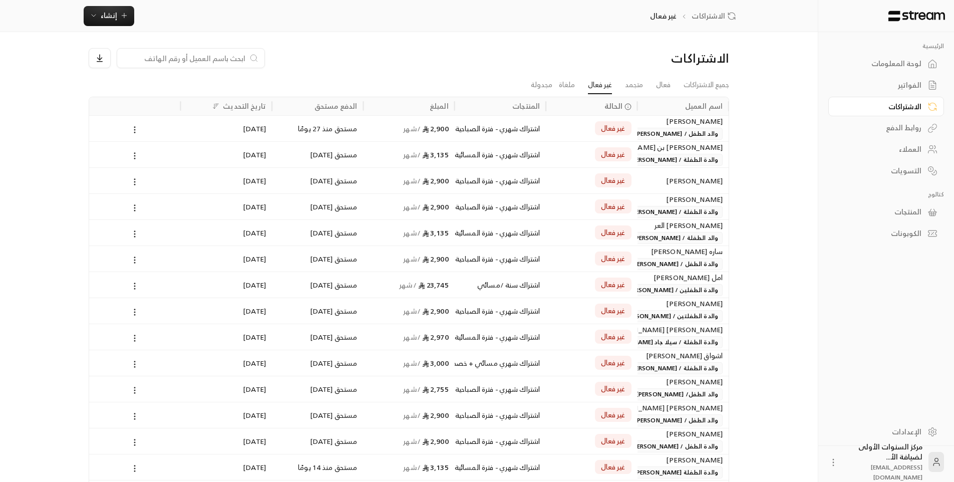
click at [662, 179] on div "[PERSON_NAME]" at bounding box center [682, 181] width 79 height 26
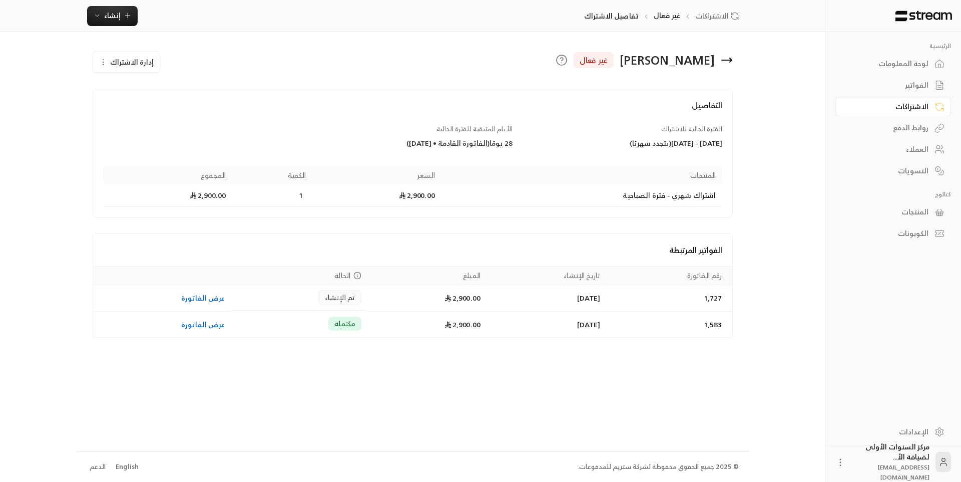
click at [132, 65] on span "إدارة الاشتراك" at bounding box center [132, 62] width 44 height 13
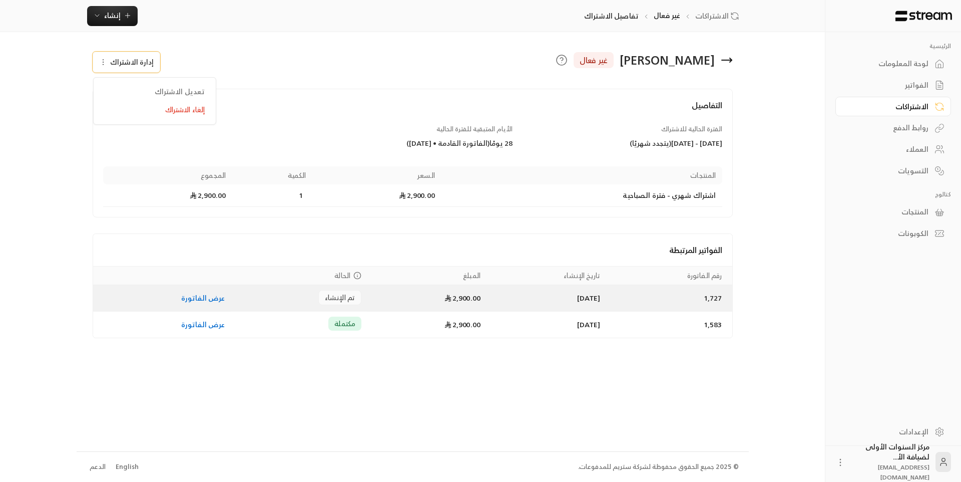
click at [506, 305] on td "[DATE]" at bounding box center [547, 298] width 120 height 27
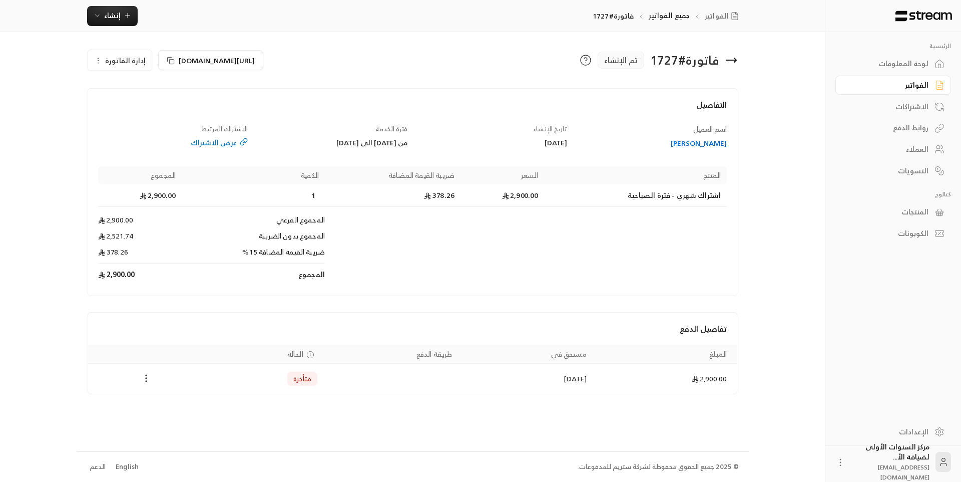
click at [709, 140] on div "[PERSON_NAME]" at bounding box center [652, 143] width 150 height 10
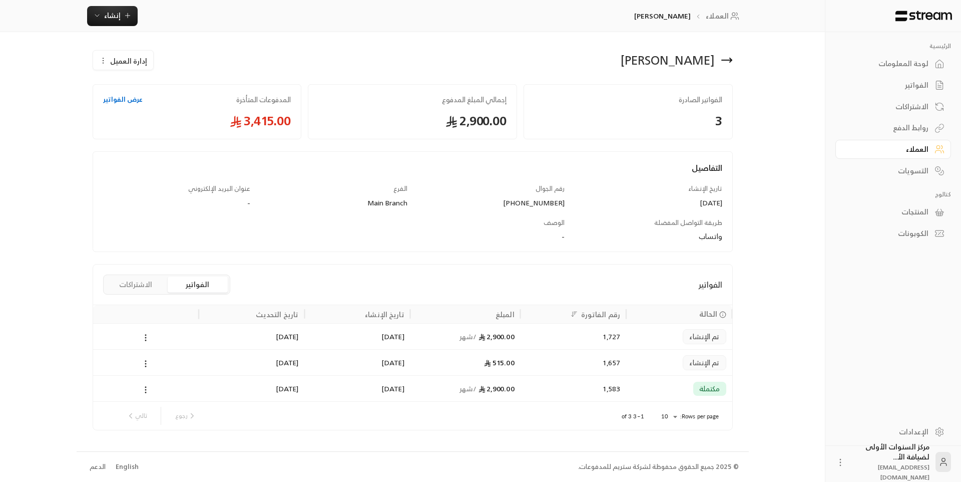
click at [211, 357] on div "[DATE]" at bounding box center [252, 362] width 94 height 26
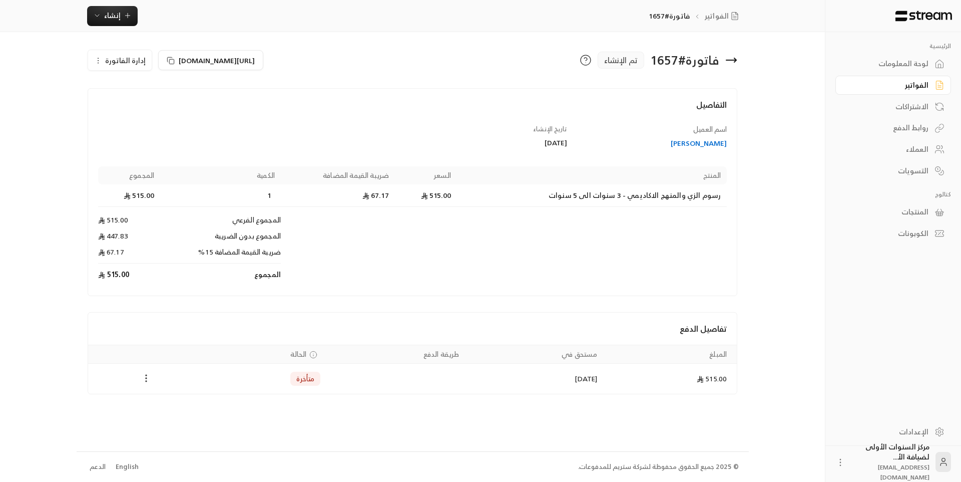
click at [146, 380] on icon "Payments" at bounding box center [146, 378] width 10 height 10
click at [167, 402] on li "تغيير الحالة الى مدفوعة" at bounding box center [183, 404] width 77 height 18
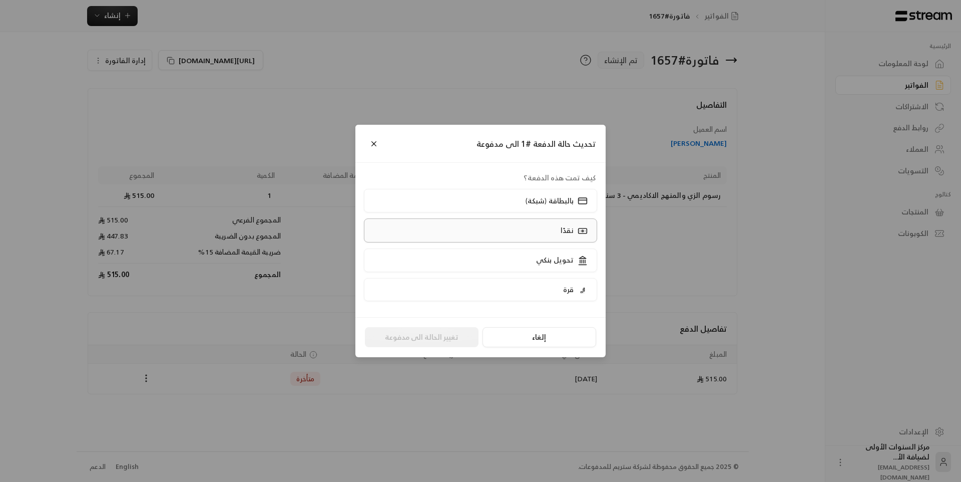
click at [534, 230] on label "نقدًا" at bounding box center [481, 230] width 234 height 24
click at [456, 337] on button "تغيير الحالة الى مدفوعة" at bounding box center [422, 337] width 114 height 20
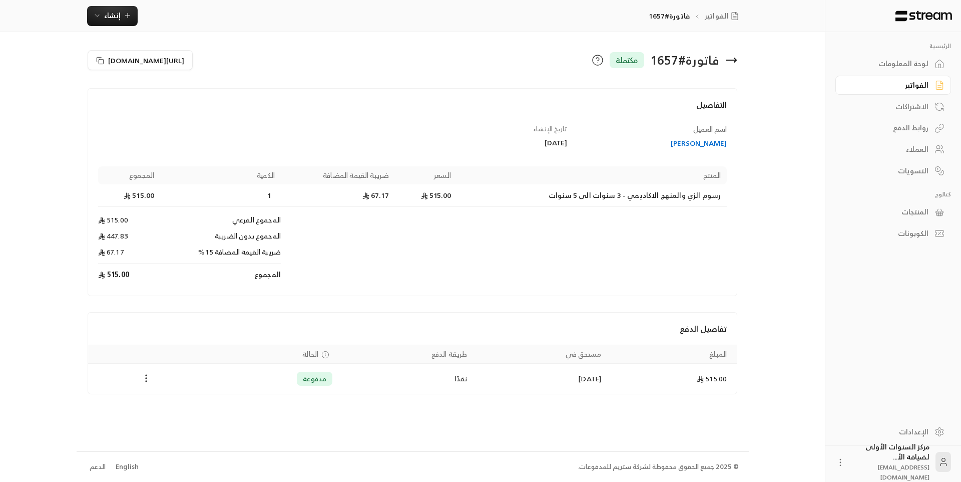
click at [734, 58] on icon at bounding box center [731, 60] width 12 height 12
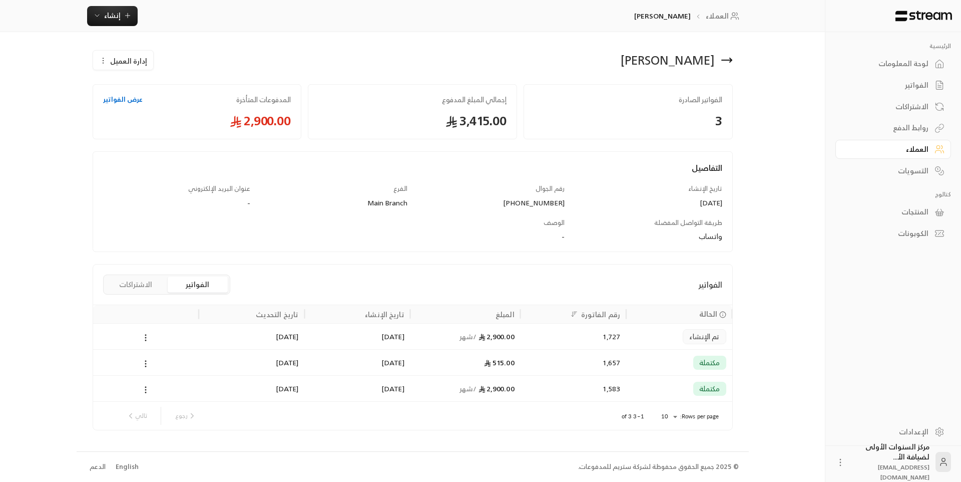
click at [520, 342] on div "2,900.00 / شهر" at bounding box center [466, 336] width 110 height 26
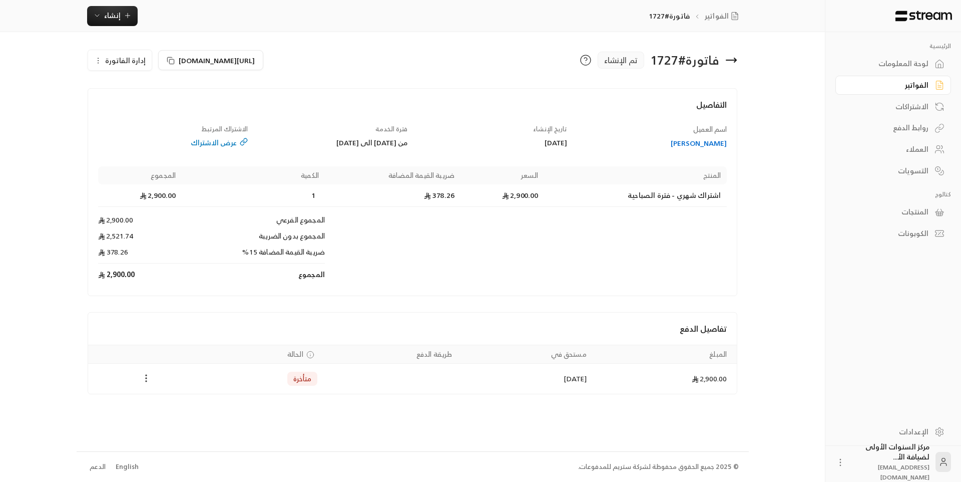
click at [142, 374] on icon "Payments" at bounding box center [146, 378] width 10 height 10
click at [173, 400] on li "تغيير الحالة الى مدفوعة" at bounding box center [183, 404] width 77 height 18
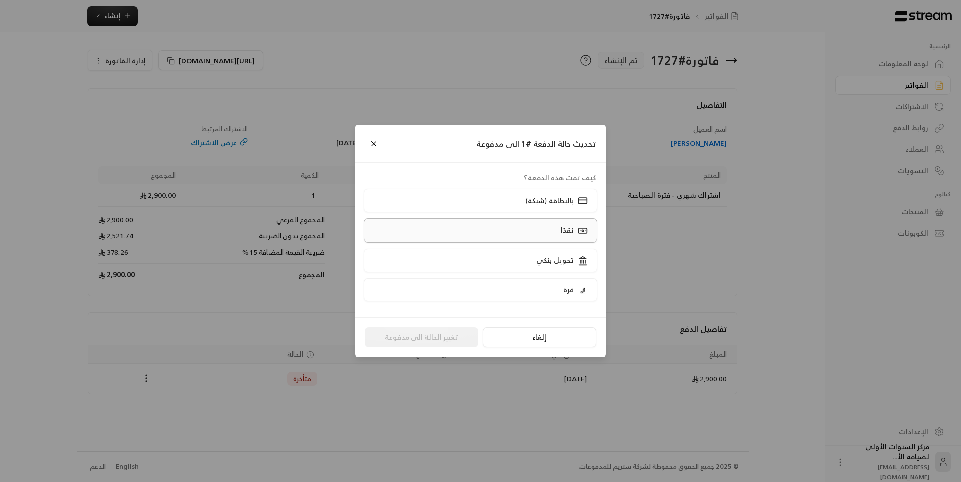
click at [523, 234] on label "نقدًا" at bounding box center [481, 230] width 234 height 24
click at [434, 341] on button "تغيير الحالة الى مدفوعة" at bounding box center [422, 337] width 114 height 20
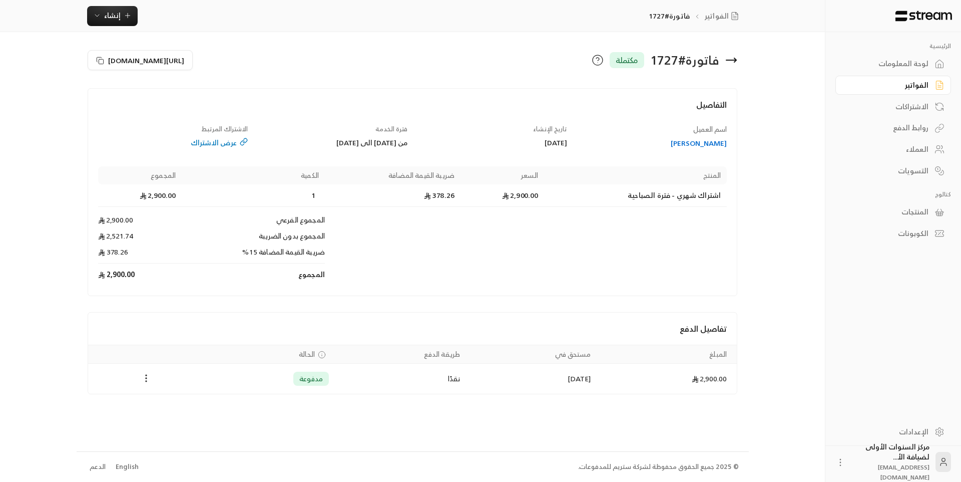
click at [737, 58] on icon at bounding box center [731, 60] width 12 height 12
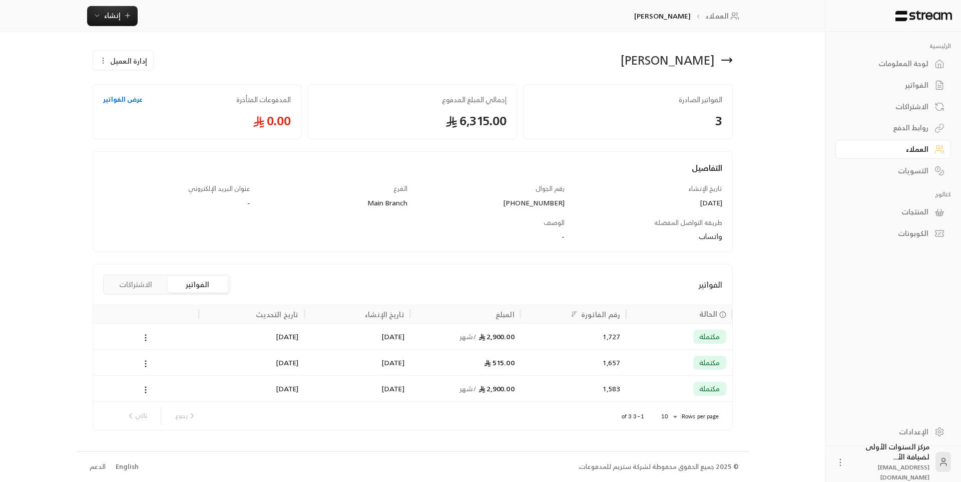
click at [145, 288] on button "الاشتراكات" at bounding box center [136, 284] width 60 height 16
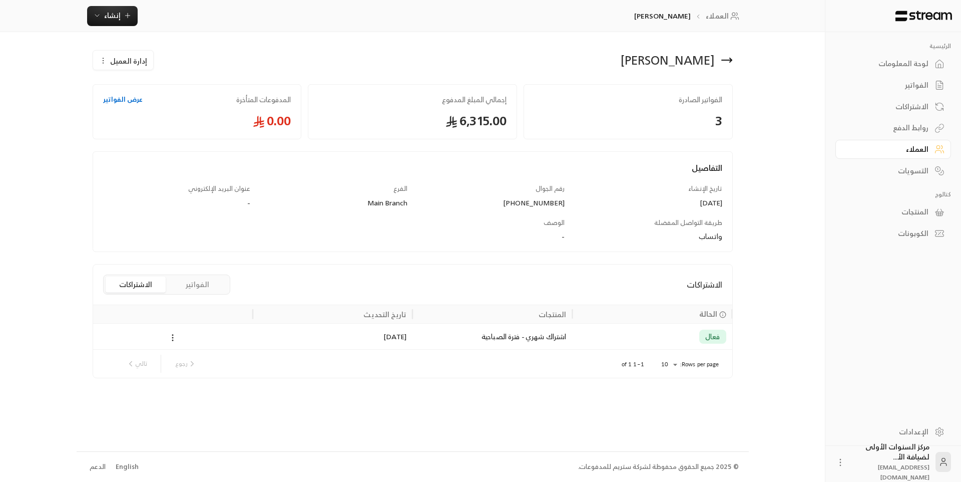
click at [203, 282] on button "الفواتير" at bounding box center [198, 284] width 60 height 16
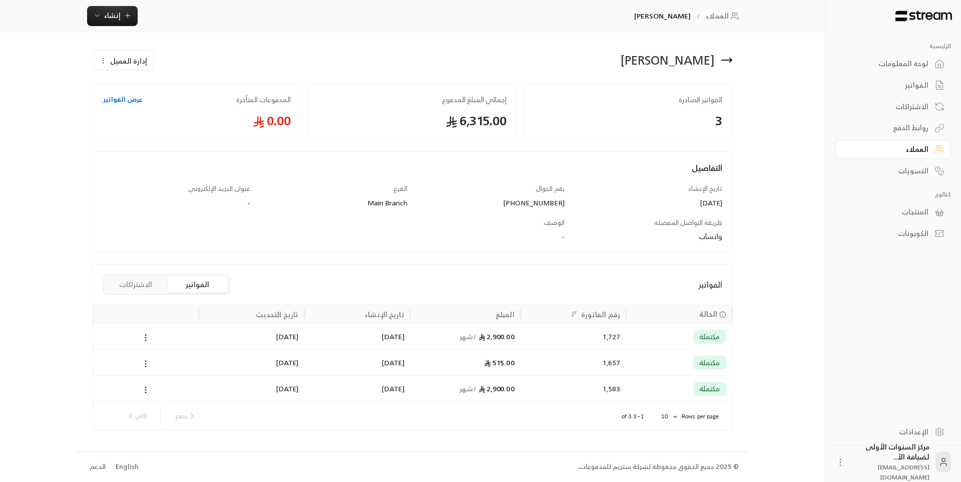
click at [729, 56] on icon at bounding box center [727, 60] width 12 height 12
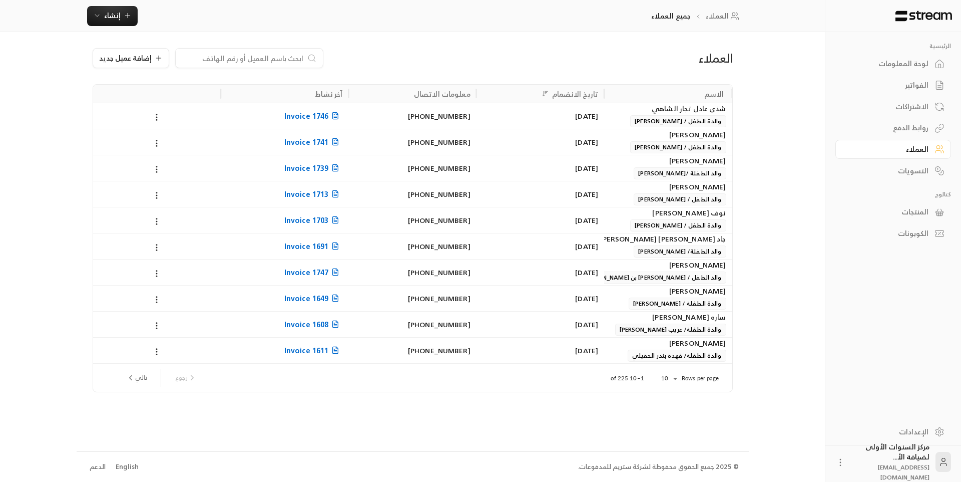
click at [659, 214] on div "نوف [PERSON_NAME]" at bounding box center [668, 212] width 116 height 11
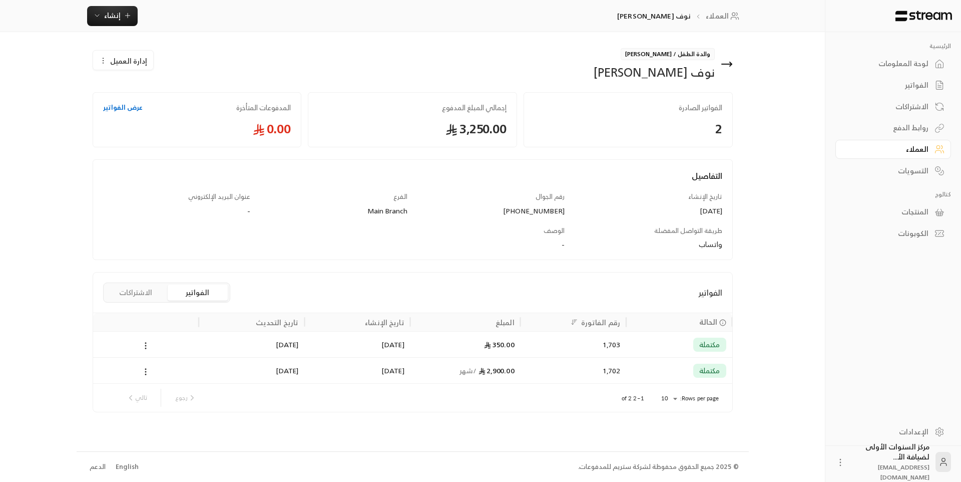
click at [148, 290] on button "الاشتراكات" at bounding box center [136, 292] width 60 height 16
click at [209, 293] on button "الفواتير" at bounding box center [198, 292] width 60 height 16
click at [700, 367] on span "مكتملة" at bounding box center [709, 370] width 21 height 10
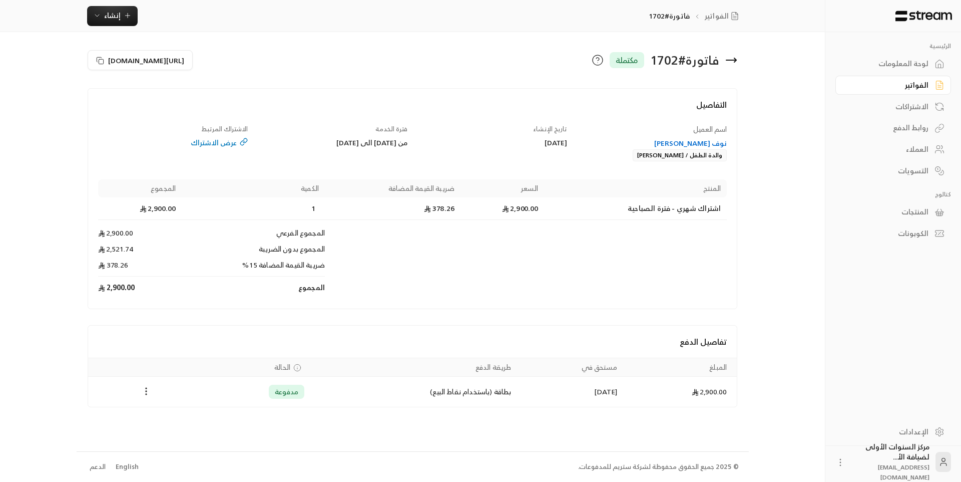
click at [705, 139] on div "نوف [PERSON_NAME]" at bounding box center [652, 143] width 150 height 10
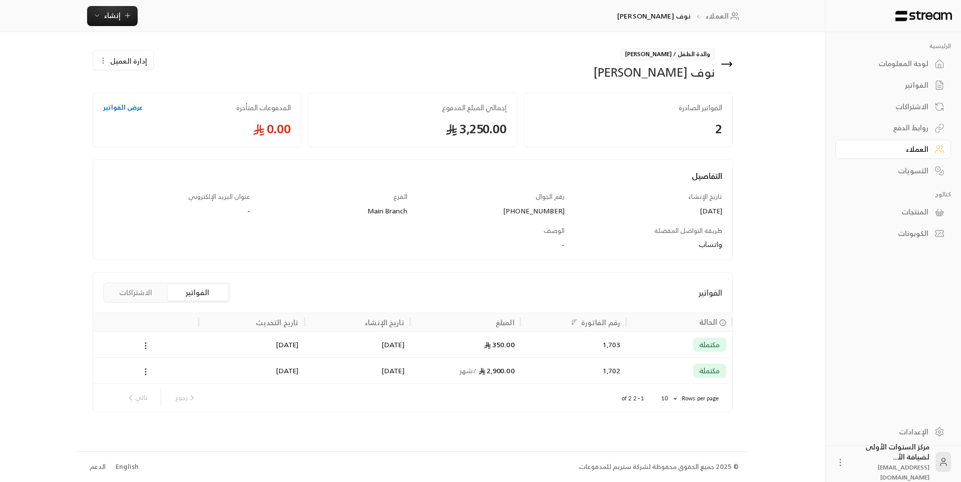
click at [722, 64] on icon at bounding box center [727, 64] width 10 height 0
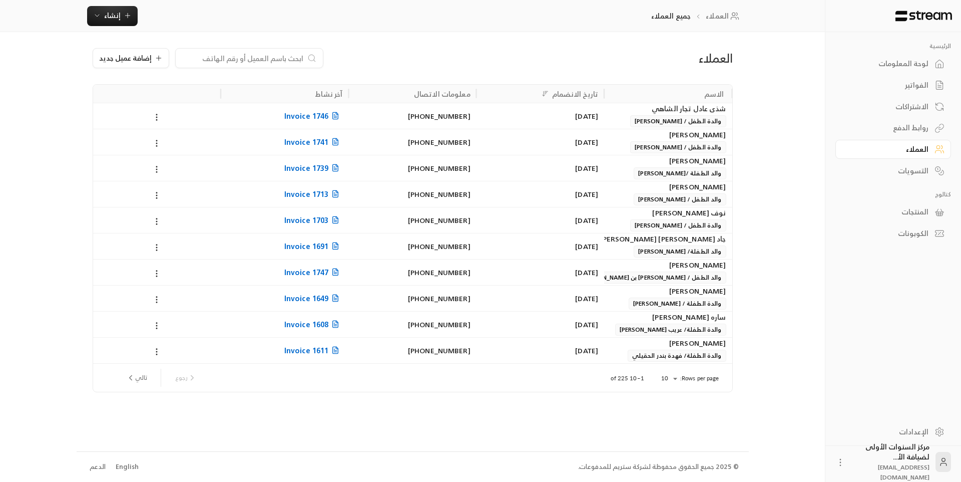
click at [907, 108] on div "الاشتراكات" at bounding box center [888, 107] width 81 height 10
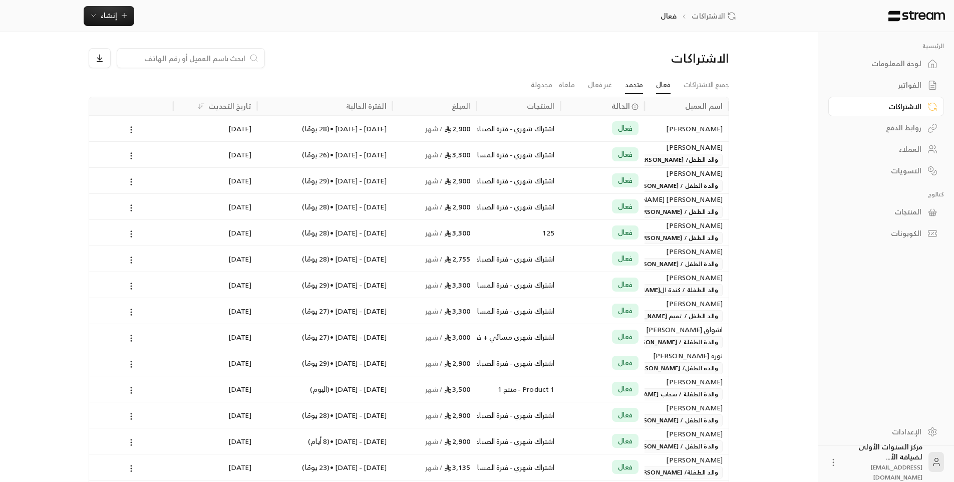
click at [627, 84] on link "متجمد" at bounding box center [634, 85] width 18 height 18
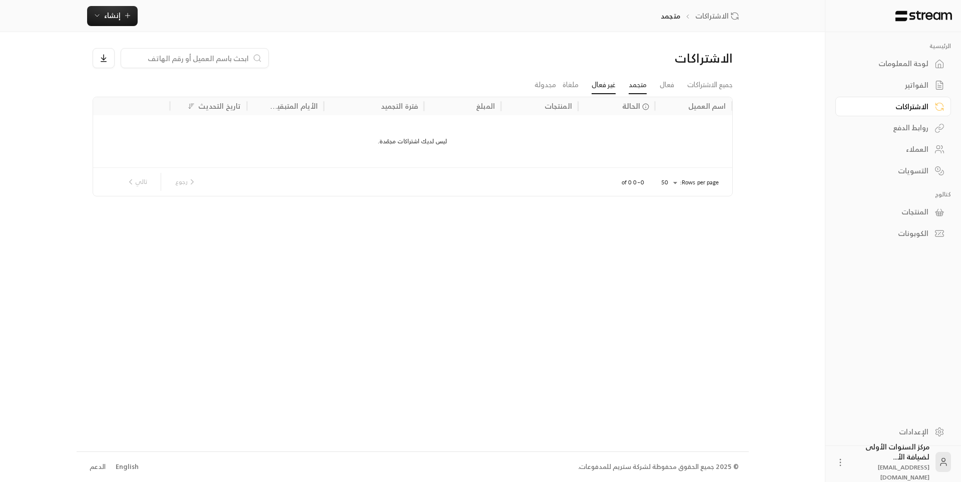
click at [596, 83] on link "غير فعال" at bounding box center [604, 85] width 24 height 18
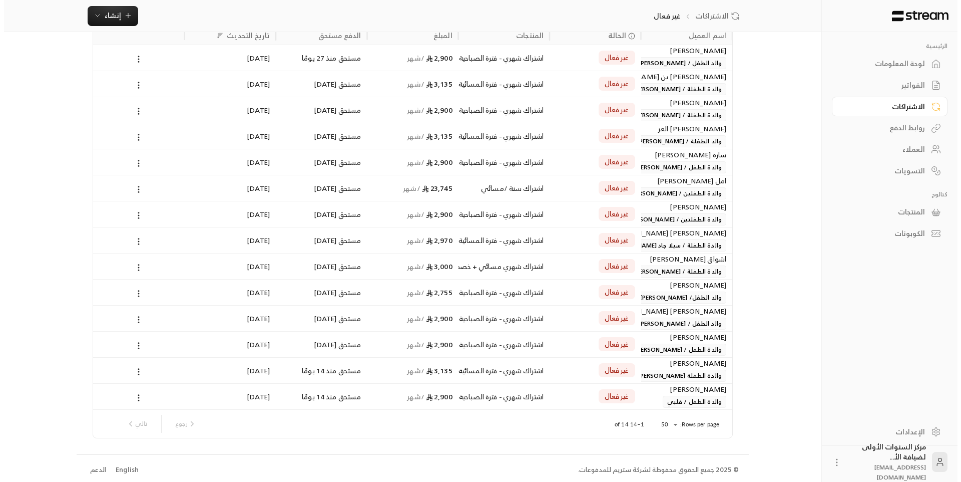
scroll to position [74, 0]
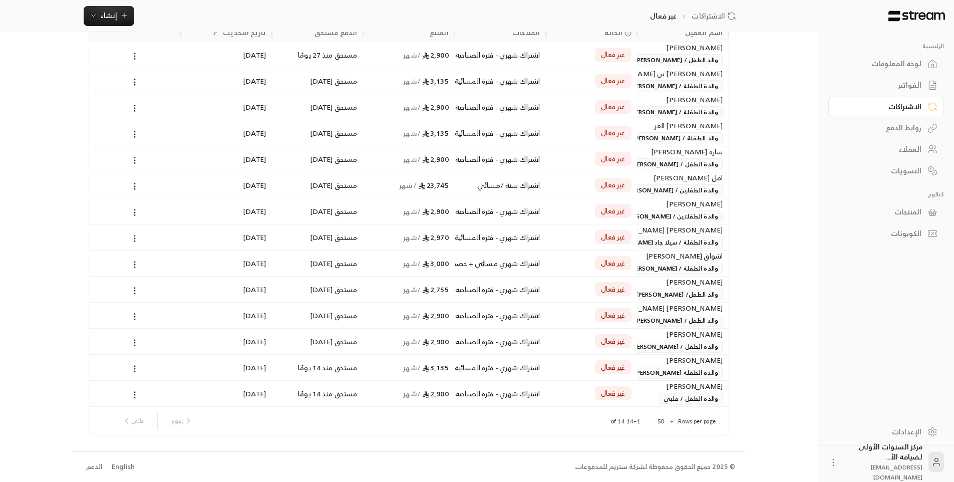
click at [670, 408] on body "الرئيسية لوحة المعلومات الفواتير الاشتراكات روابط الدفع العملاء التسويات كتالوج…" at bounding box center [477, 167] width 954 height 482
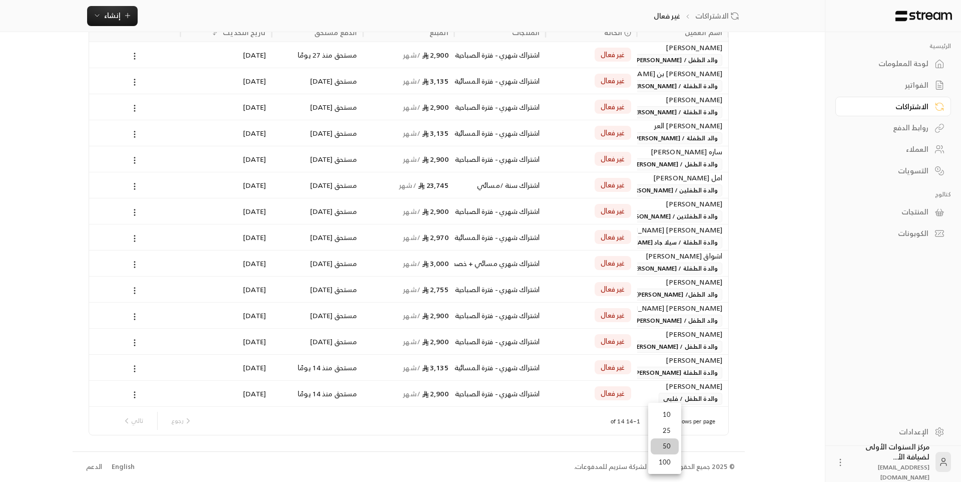
click at [668, 468] on li "100" at bounding box center [665, 462] width 28 height 16
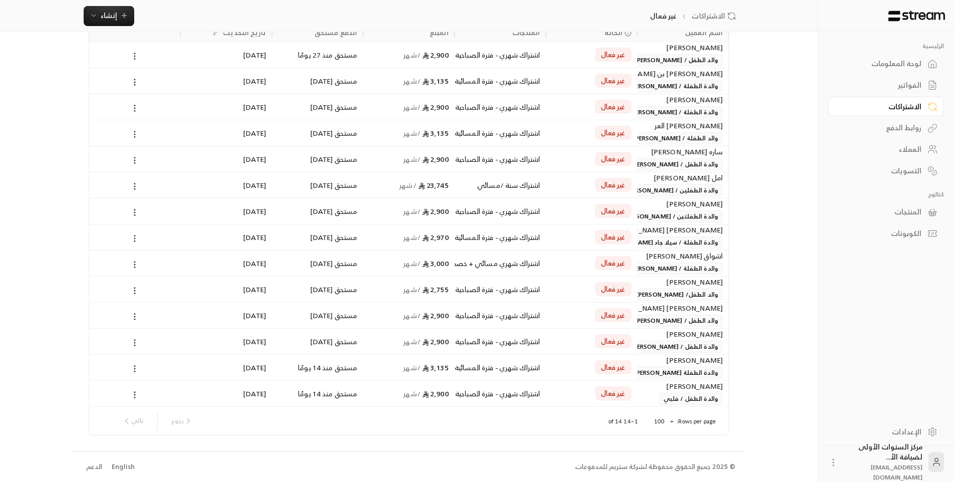
click at [665, 397] on span "والدة الطفل / فلبي" at bounding box center [691, 399] width 64 height 12
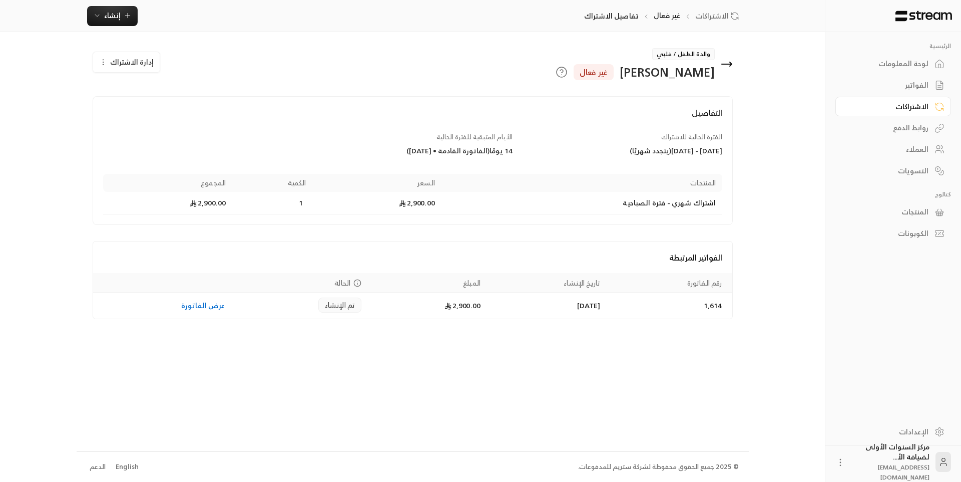
click at [129, 65] on span "إدارة الاشتراك" at bounding box center [132, 62] width 44 height 13
click at [171, 91] on span "تعديل الاشتراك" at bounding box center [180, 91] width 50 height 9
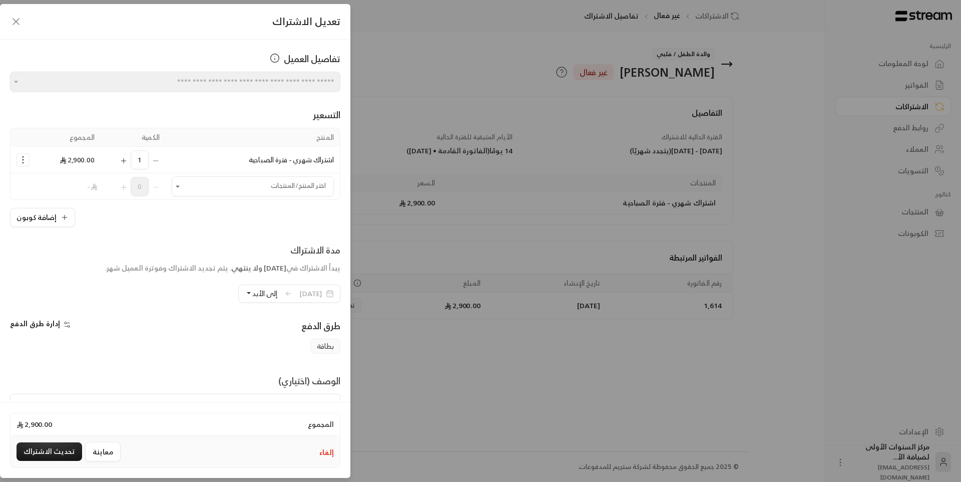
click at [464, 166] on div "**********" at bounding box center [480, 241] width 961 height 482
click at [326, 454] on button "إلغاء" at bounding box center [326, 452] width 15 height 10
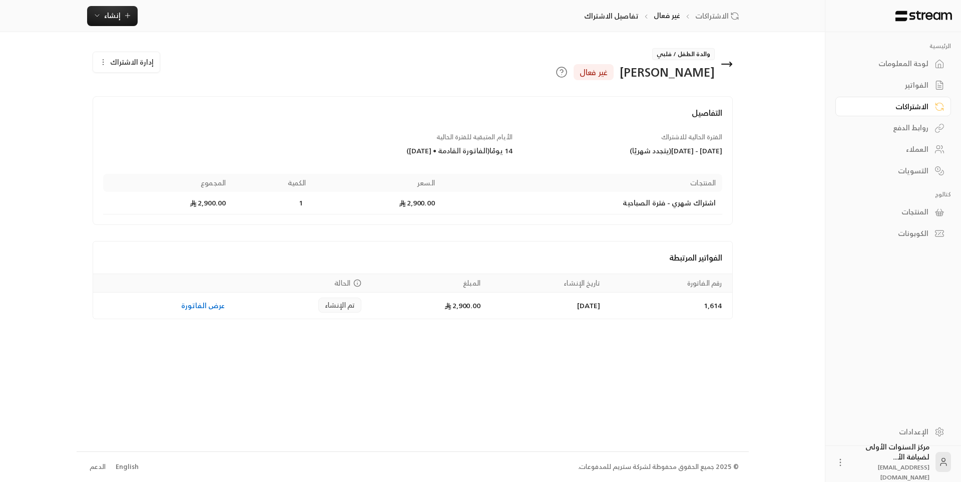
click at [614, 76] on div "غير فعال" at bounding box center [594, 72] width 40 height 16
click at [568, 71] on icon at bounding box center [562, 72] width 12 height 12
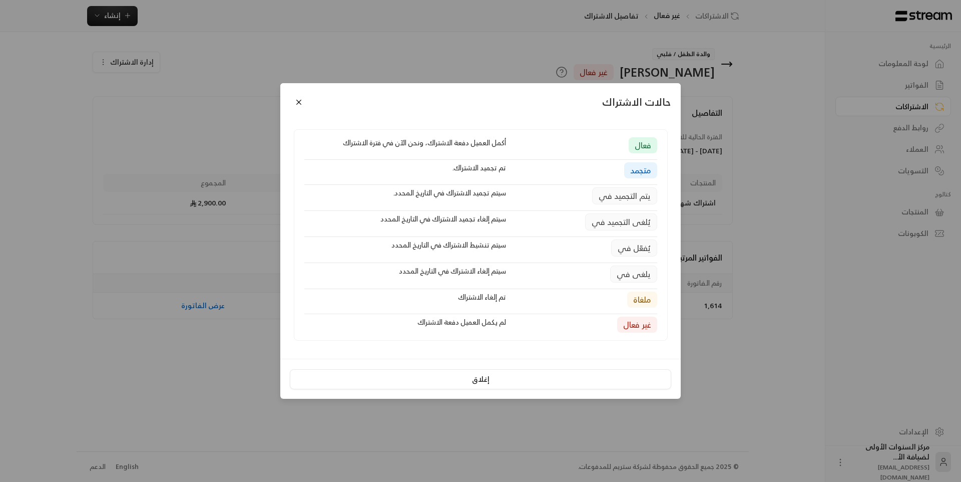
click at [718, 101] on div "حالات الاشتراك فعال أكمل العميل دفعة الاشتراك، ونحن الآن في فترة الاشتراك متجمد…" at bounding box center [480, 241] width 961 height 482
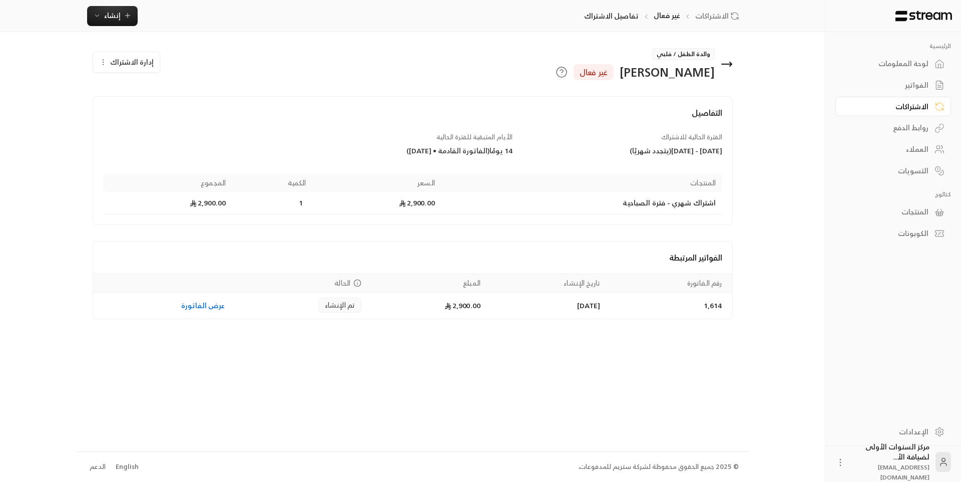
click at [727, 64] on icon at bounding box center [727, 64] width 10 height 0
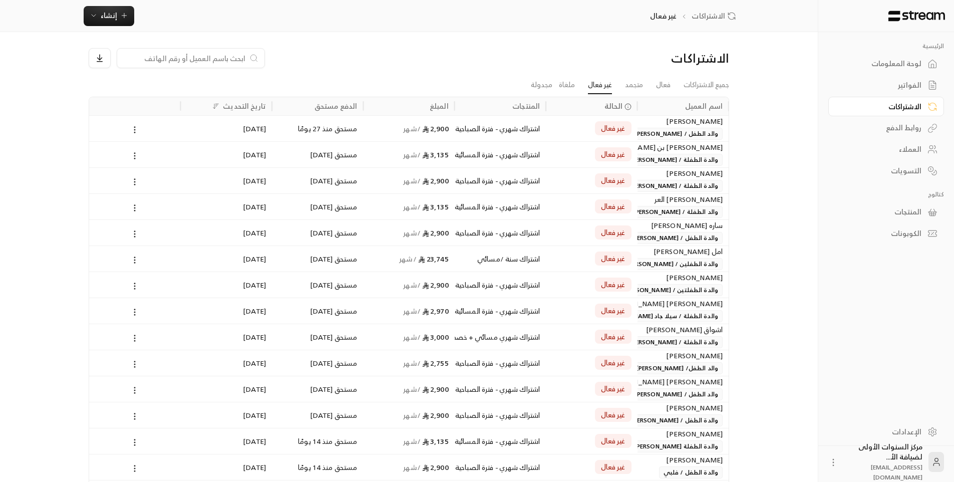
click at [908, 78] on link "الفواتير" at bounding box center [886, 86] width 116 height 20
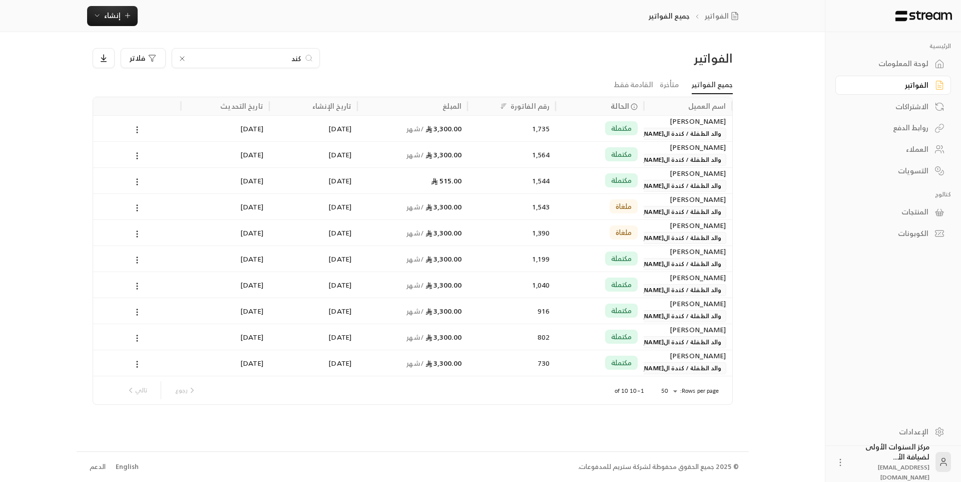
click at [298, 54] on input "كند" at bounding box center [245, 58] width 111 height 11
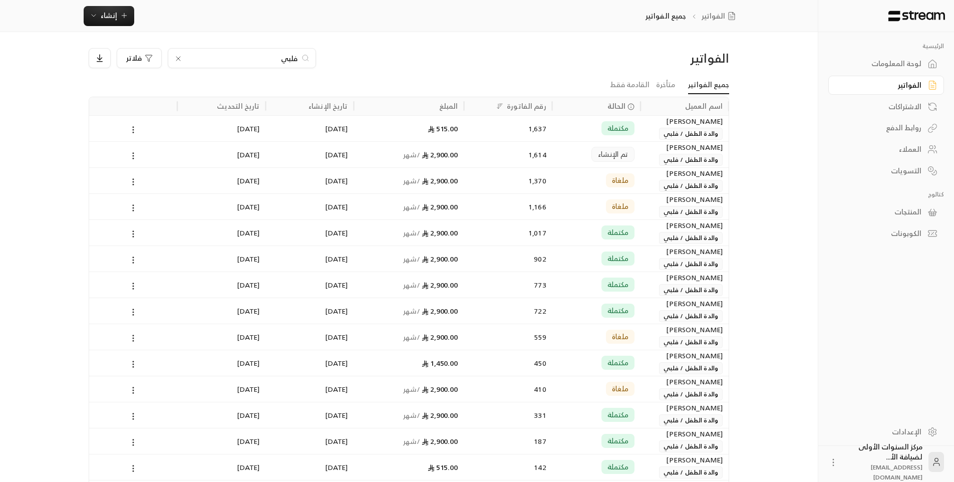
type input "فلبي"
click at [524, 155] on div "1,614" at bounding box center [508, 155] width 76 height 26
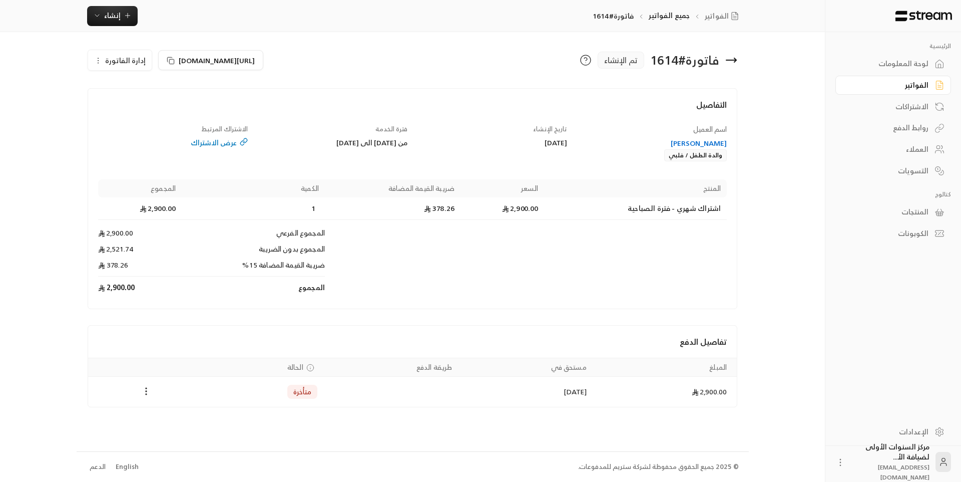
click at [722, 102] on h4 "التفاصيل" at bounding box center [412, 110] width 629 height 22
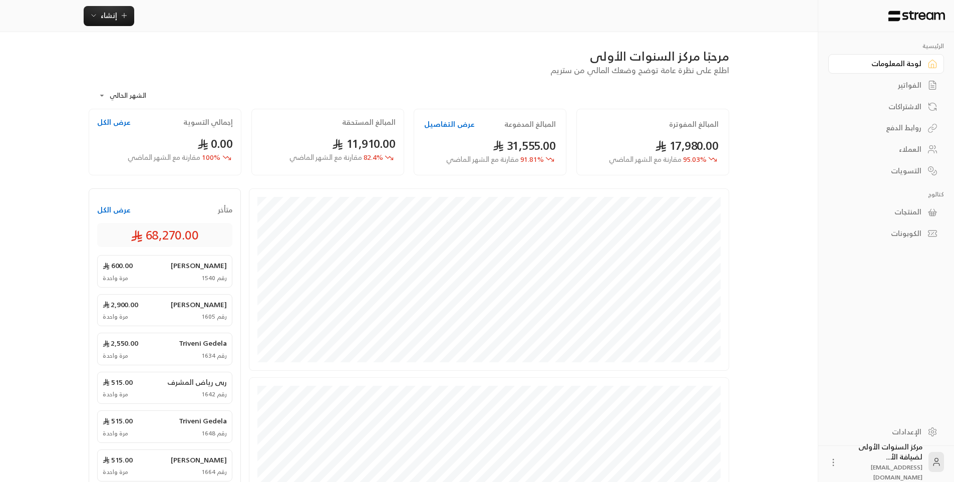
click at [901, 82] on div "الفواتير" at bounding box center [881, 85] width 81 height 10
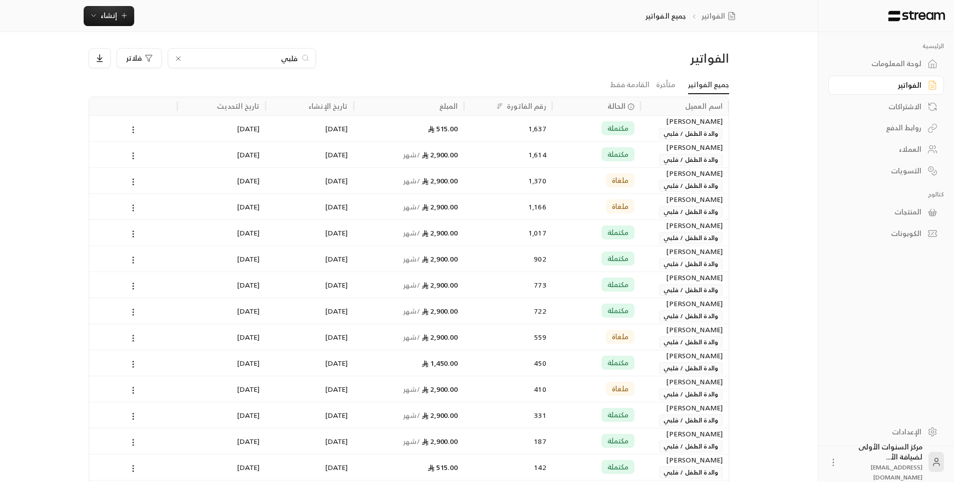
click at [296, 58] on input "فلبي" at bounding box center [241, 58] width 111 height 11
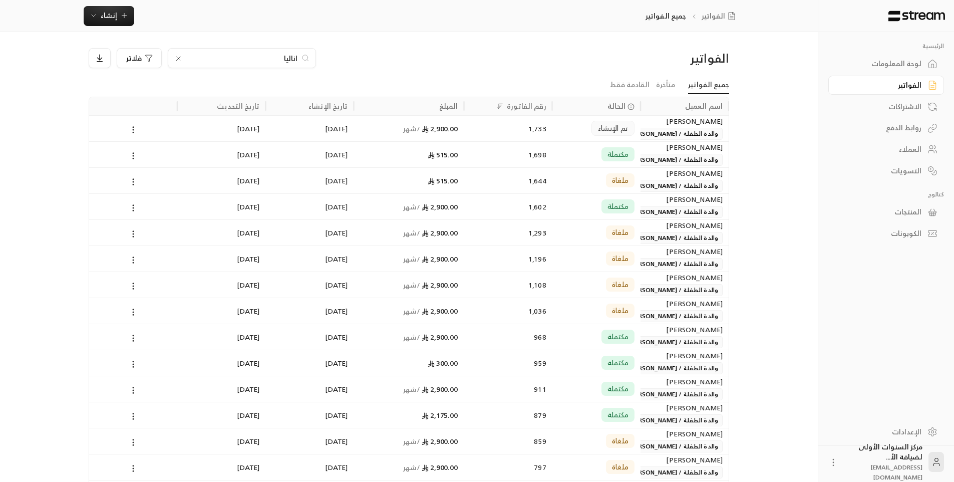
type input "اناليا"
click at [581, 131] on div "تم الإنشاء" at bounding box center [596, 129] width 76 height 26
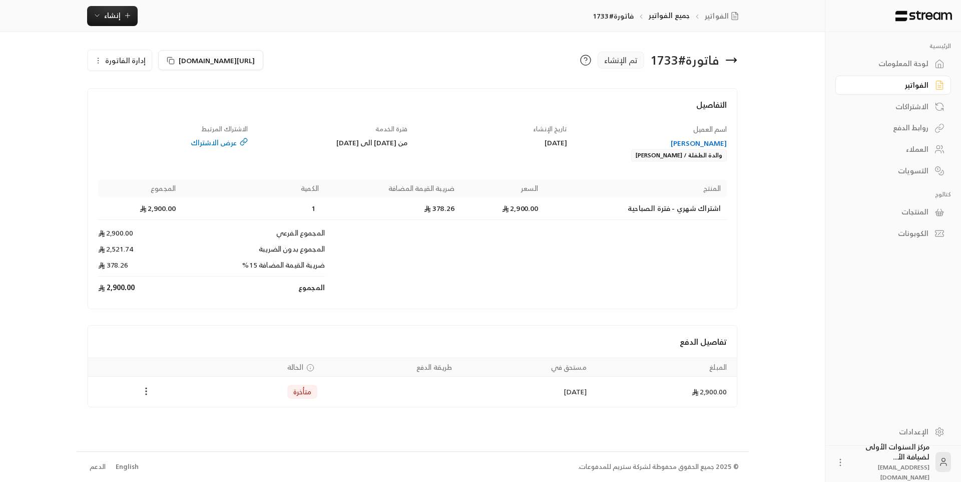
click at [147, 389] on icon "Payments" at bounding box center [146, 391] width 10 height 10
click at [195, 413] on li "تغيير الحالة الى مدفوعة" at bounding box center [183, 417] width 77 height 18
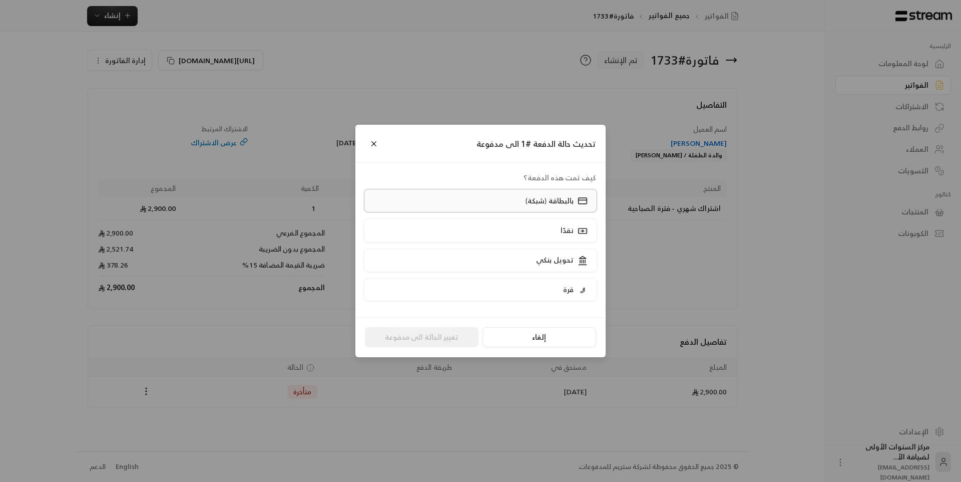
click at [528, 198] on p "بالبطاقة (شبكة)" at bounding box center [550, 201] width 48 height 10
click at [437, 333] on button "تغيير الحالة الى مدفوعة" at bounding box center [422, 337] width 114 height 20
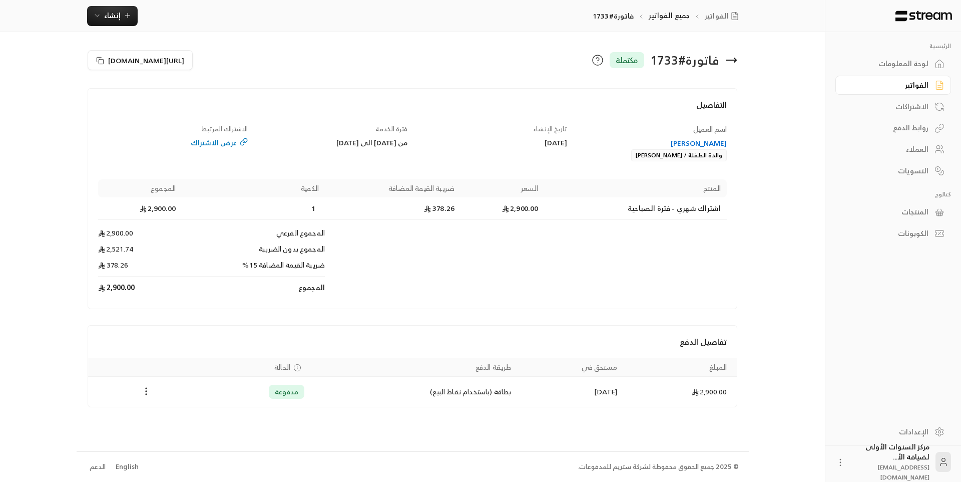
click at [736, 59] on icon at bounding box center [731, 60] width 12 height 12
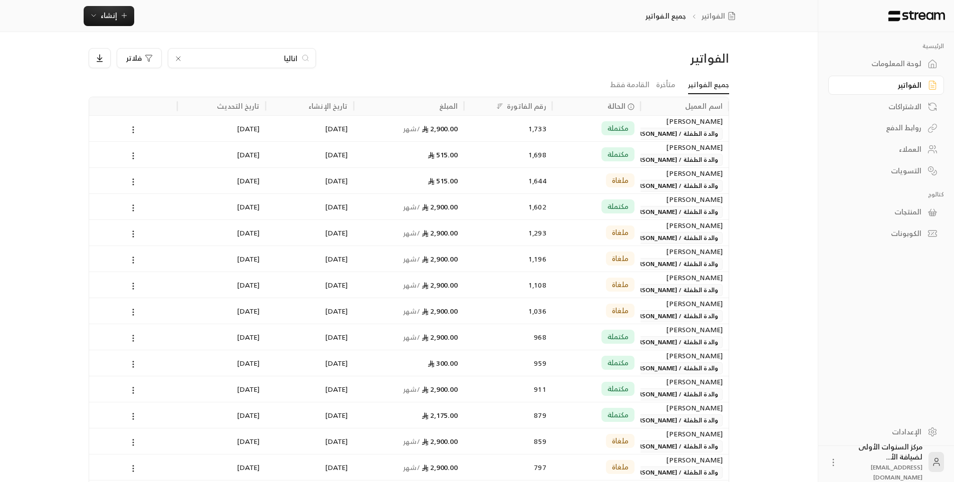
click at [557, 69] on div "الفواتير اناليا فلاتر" at bounding box center [409, 62] width 650 height 28
click at [902, 66] on div "لوحة المعلومات" at bounding box center [881, 64] width 81 height 10
